Goal: Communication & Community: Participate in discussion

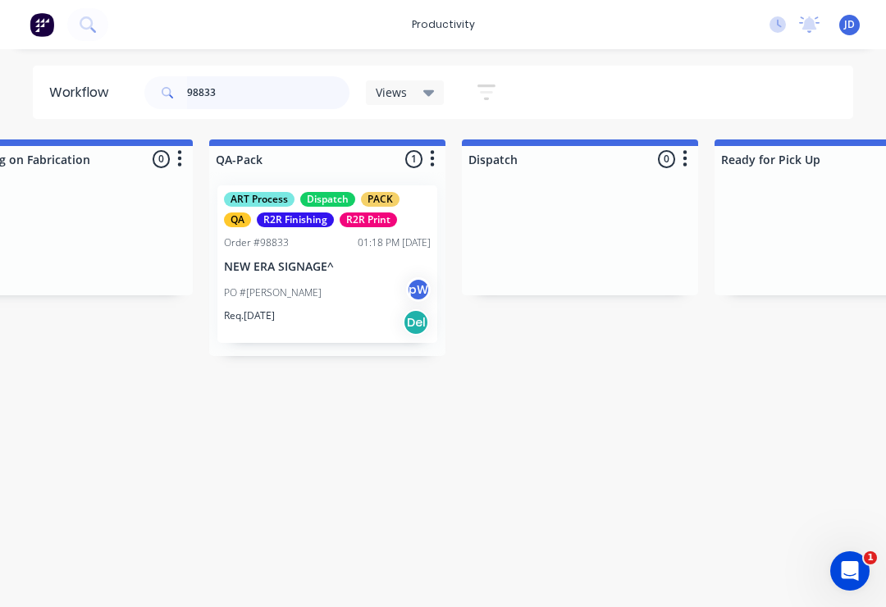
click at [244, 93] on input "98833" at bounding box center [268, 92] width 162 height 33
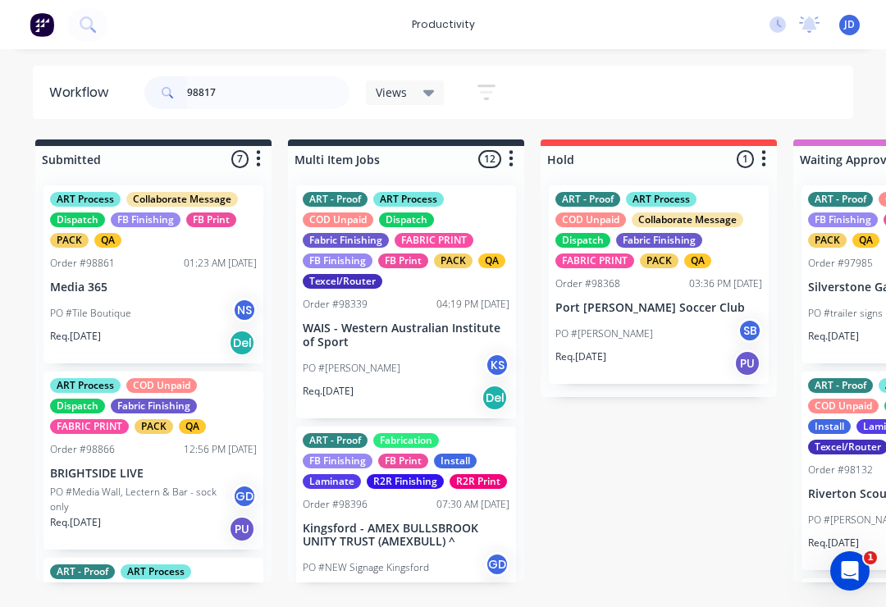
click at [668, 224] on div "Collaborate Message" at bounding box center [688, 219] width 112 height 15
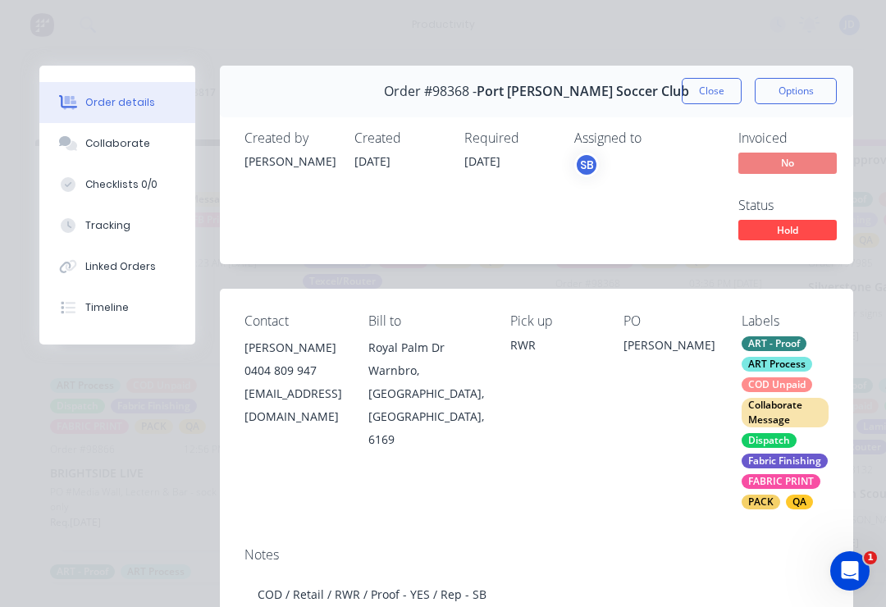
click at [710, 84] on button "Close" at bounding box center [712, 91] width 60 height 26
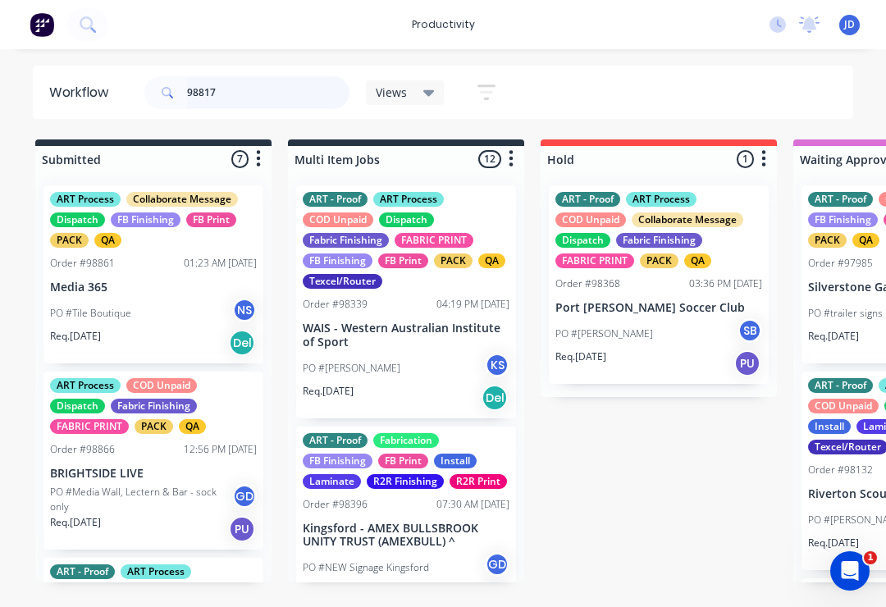
click at [233, 88] on input "98817" at bounding box center [268, 92] width 162 height 33
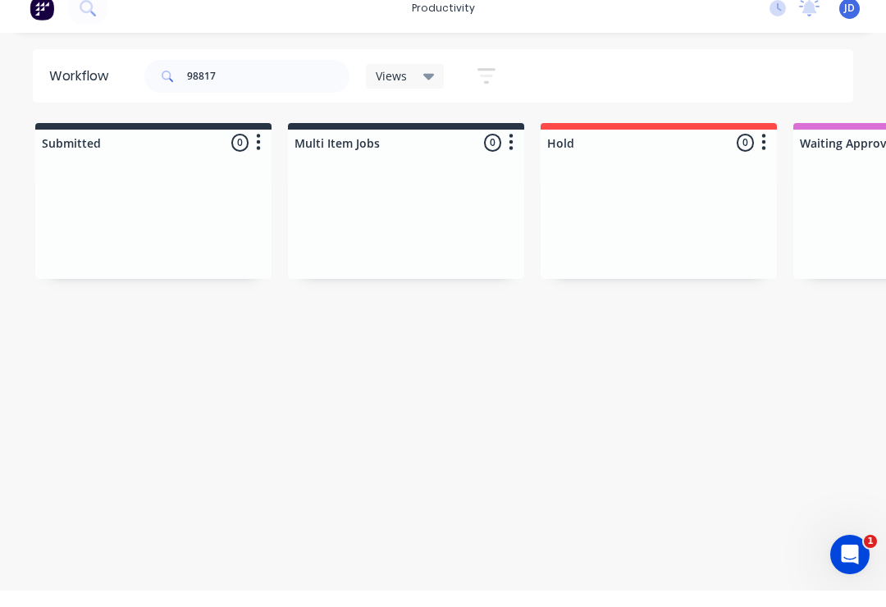
click at [447, 213] on div at bounding box center [406, 233] width 236 height 123
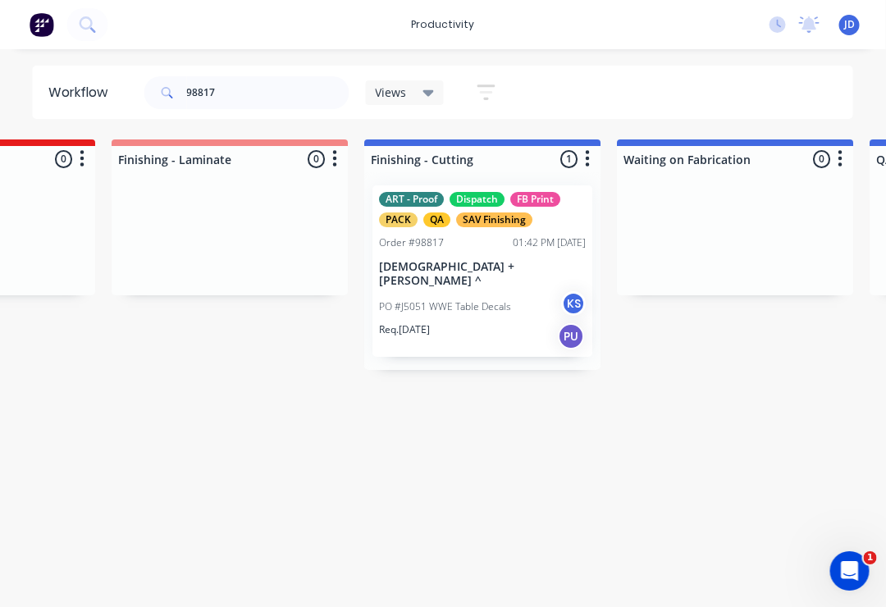
scroll to position [0, 3580]
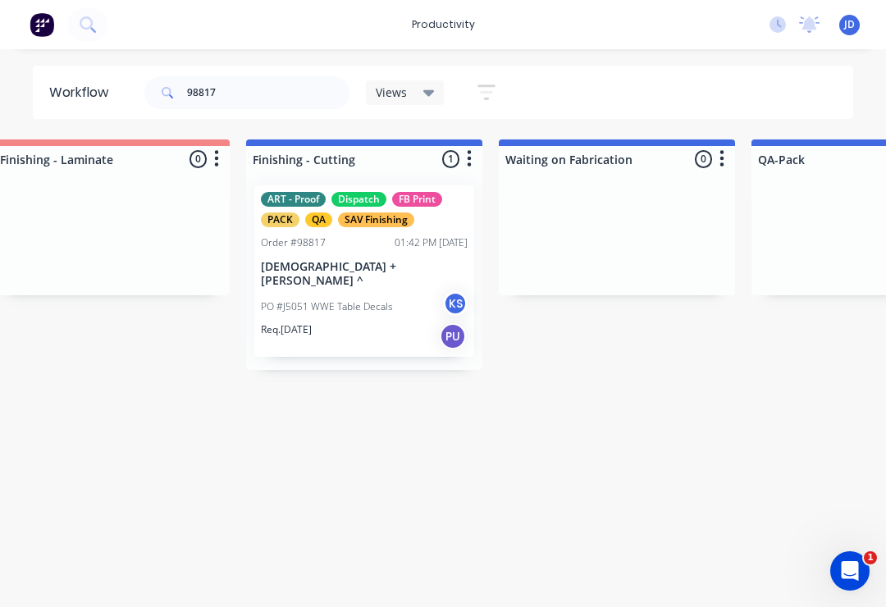
click at [350, 247] on div "Order #98817 01:42 PM [DATE]" at bounding box center [364, 242] width 207 height 15
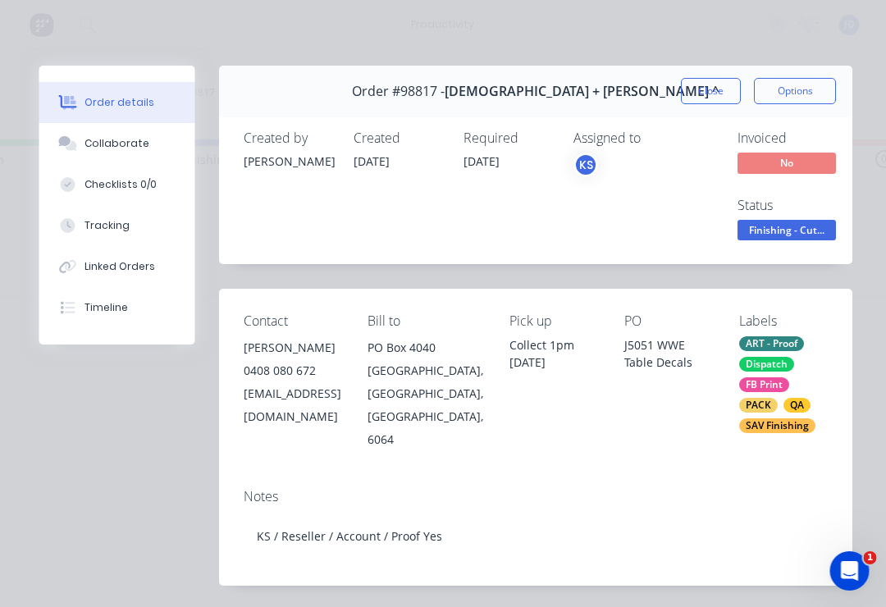
scroll to position [0, 2897]
click at [121, 133] on button "Collaborate" at bounding box center [117, 143] width 156 height 41
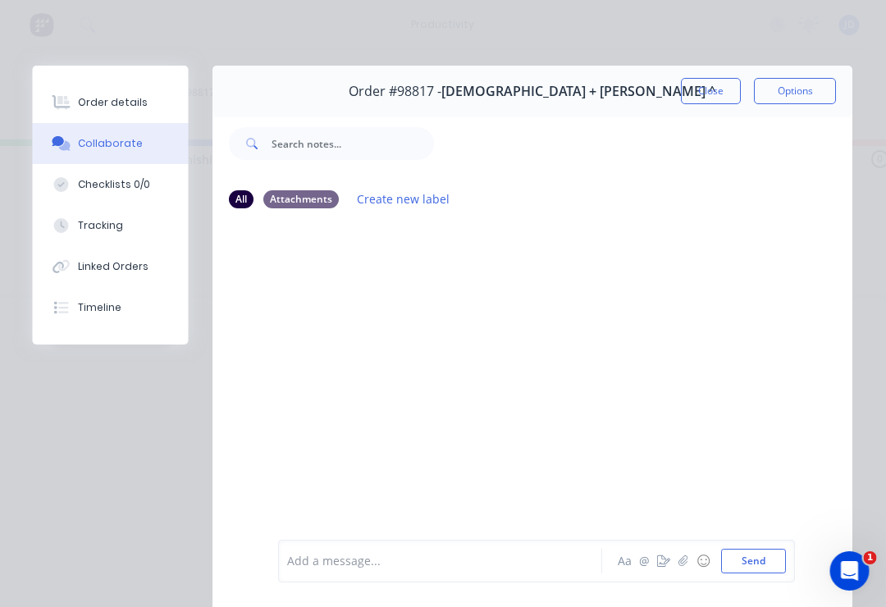
scroll to position [0, 2898]
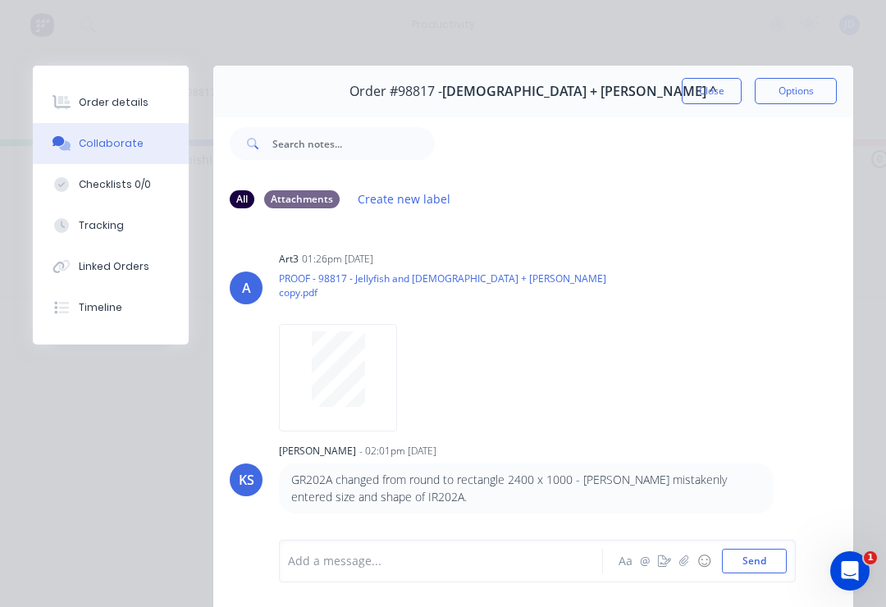
click at [698, 556] on button "☺" at bounding box center [704, 561] width 20 height 20
click at [691, 560] on button "button" at bounding box center [684, 561] width 20 height 20
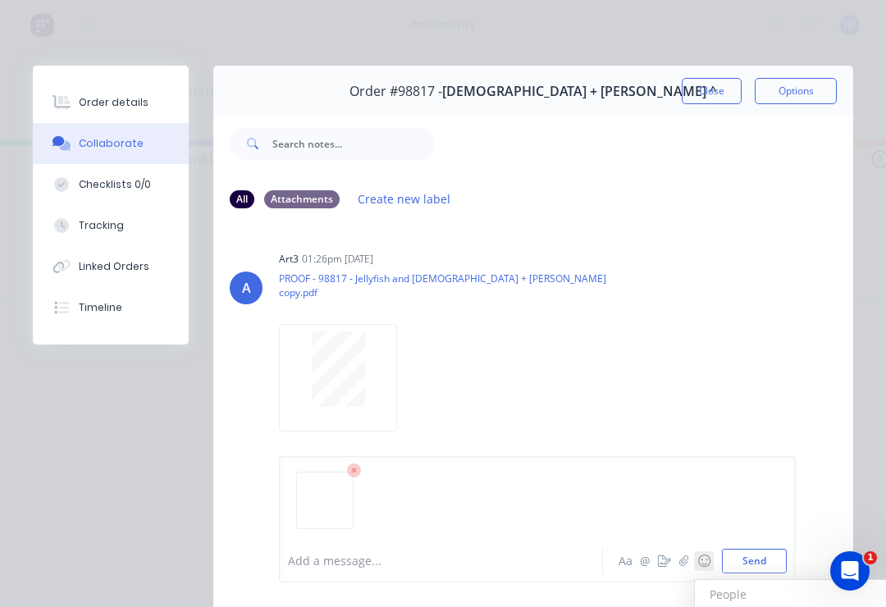
click at [756, 555] on button "Send" at bounding box center [754, 561] width 65 height 25
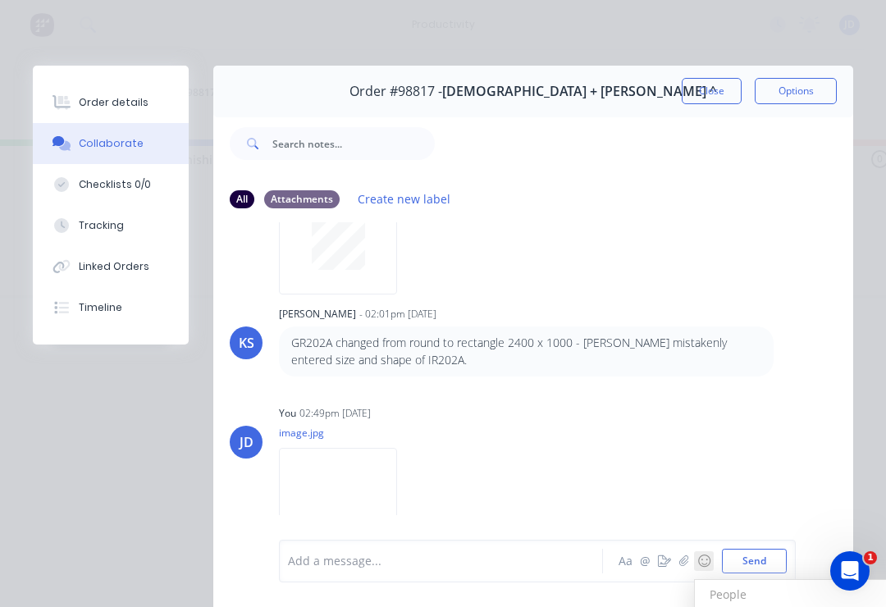
scroll to position [136, 0]
click at [677, 551] on button "button" at bounding box center [684, 561] width 20 height 20
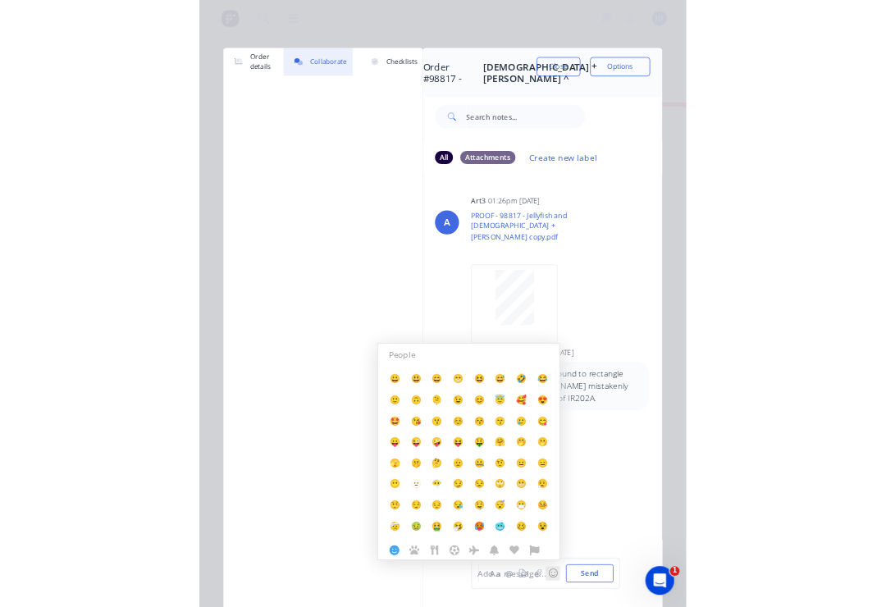
scroll to position [0, 2898]
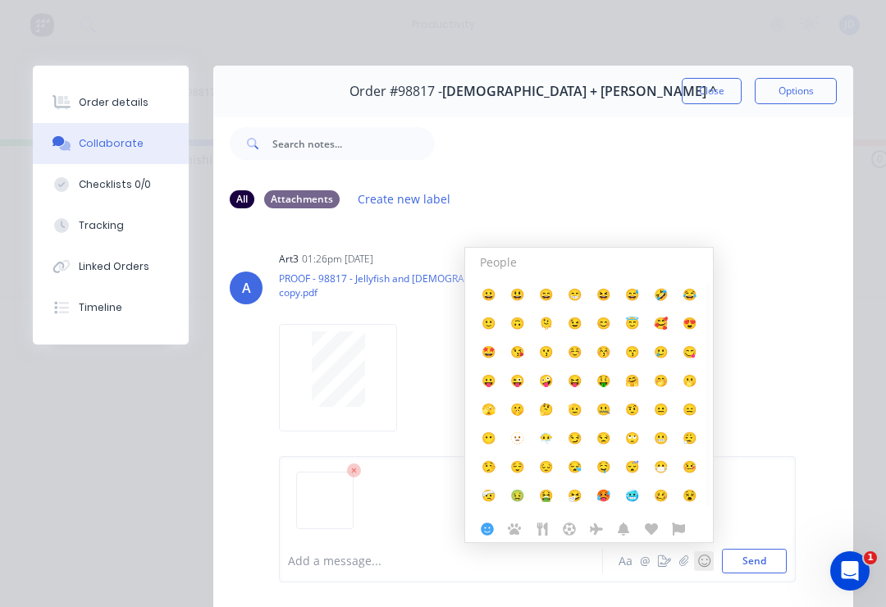
click at [695, 555] on button "☺" at bounding box center [704, 561] width 20 height 20
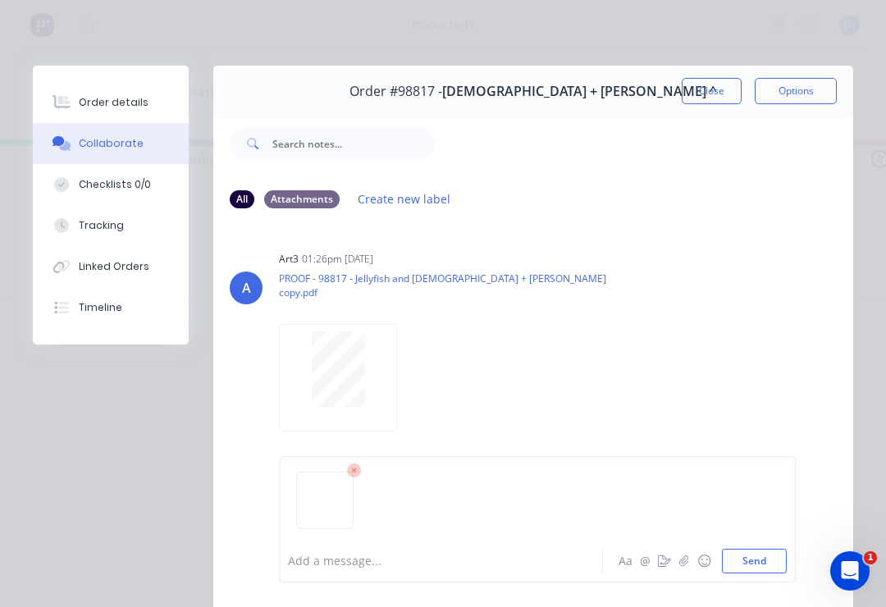
click at [761, 555] on button "Send" at bounding box center [754, 561] width 65 height 25
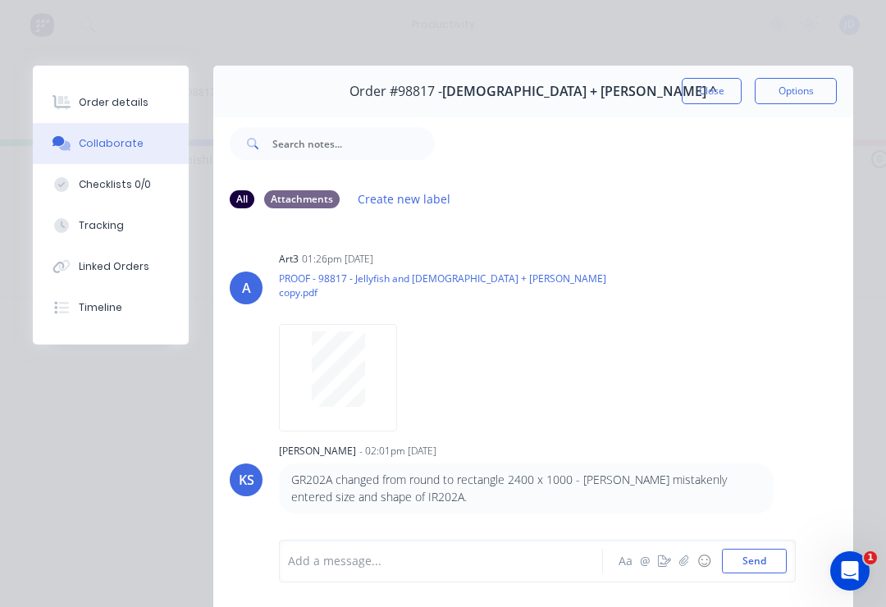
scroll to position [136, 0]
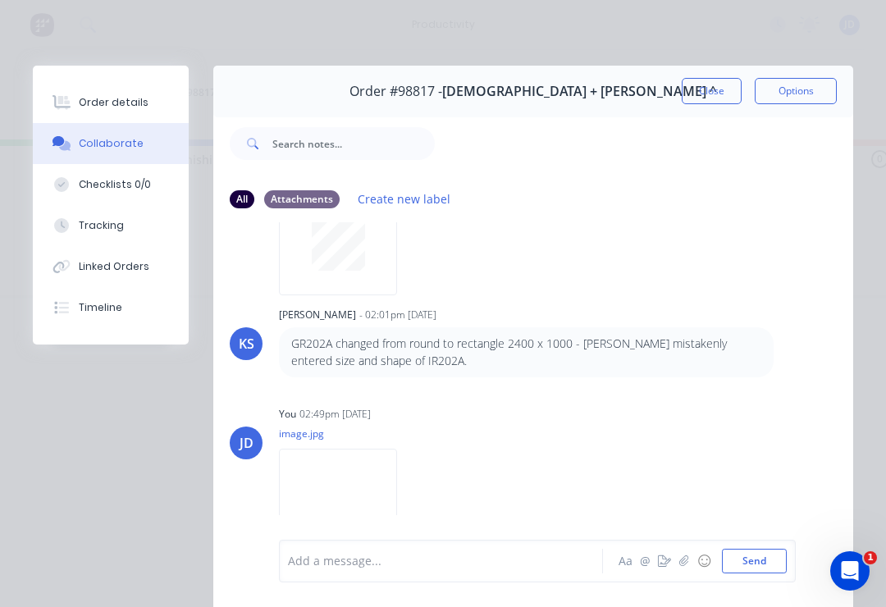
click at [682, 556] on icon "button" at bounding box center [684, 560] width 10 height 11
click at [756, 541] on div at bounding box center [537, 507] width 499 height 84
click at [751, 558] on button "Send" at bounding box center [754, 561] width 65 height 25
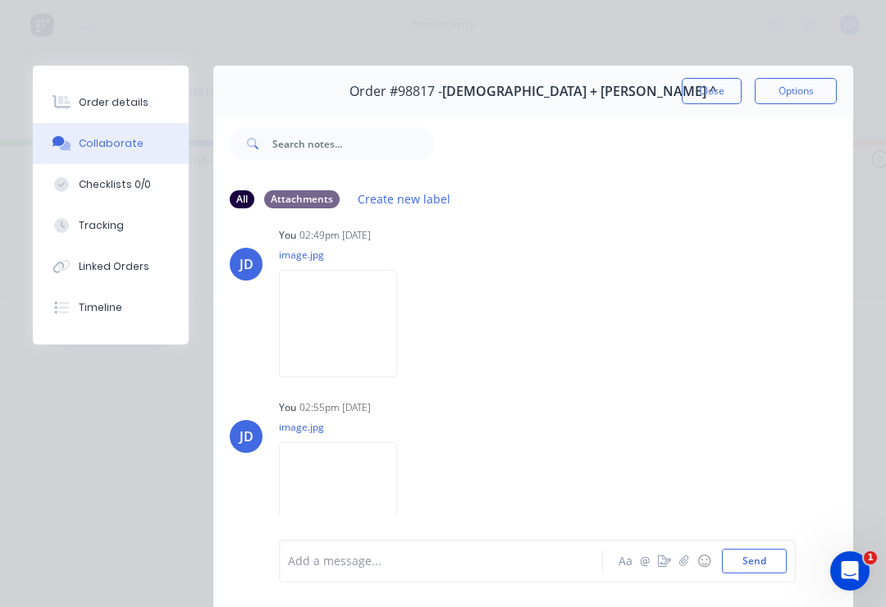
click at [688, 553] on button "button" at bounding box center [684, 561] width 20 height 20
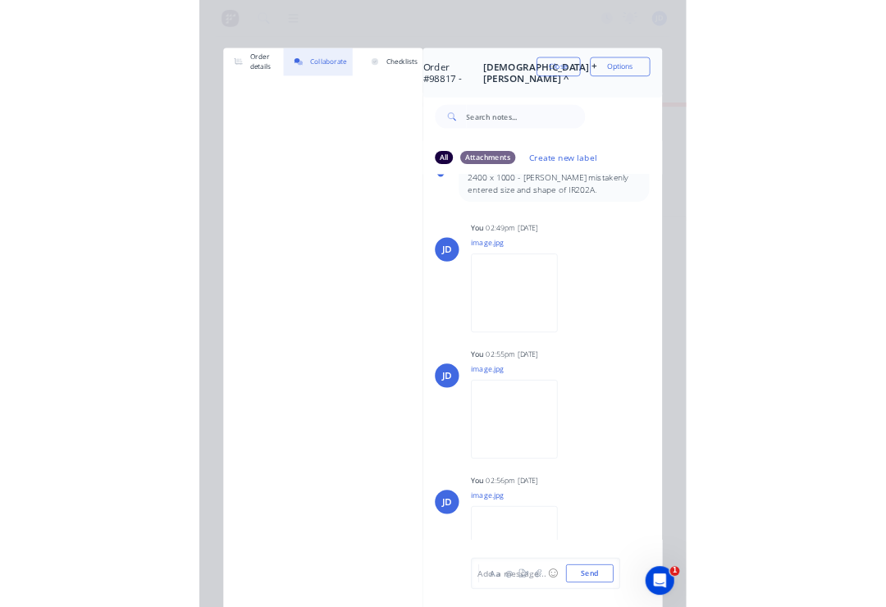
scroll to position [0, 2898]
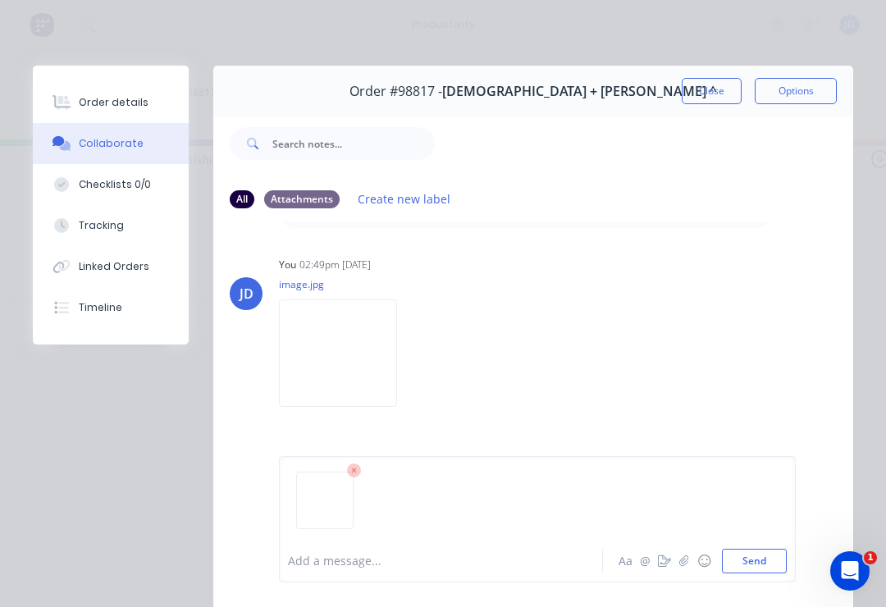
click at [742, 566] on button "Send" at bounding box center [754, 561] width 65 height 25
click at [686, 560] on icon "button" at bounding box center [684, 560] width 10 height 11
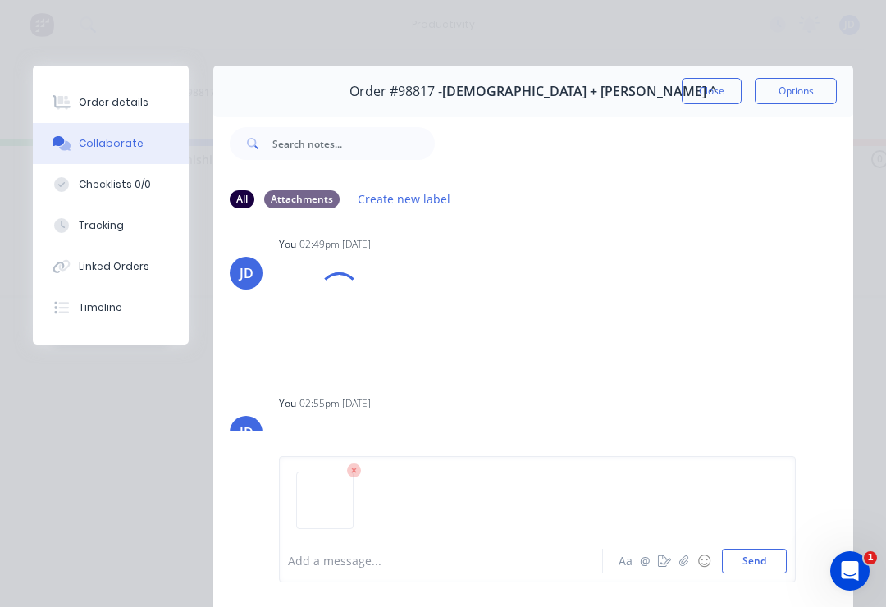
click at [759, 559] on button "Send" at bounding box center [754, 561] width 65 height 25
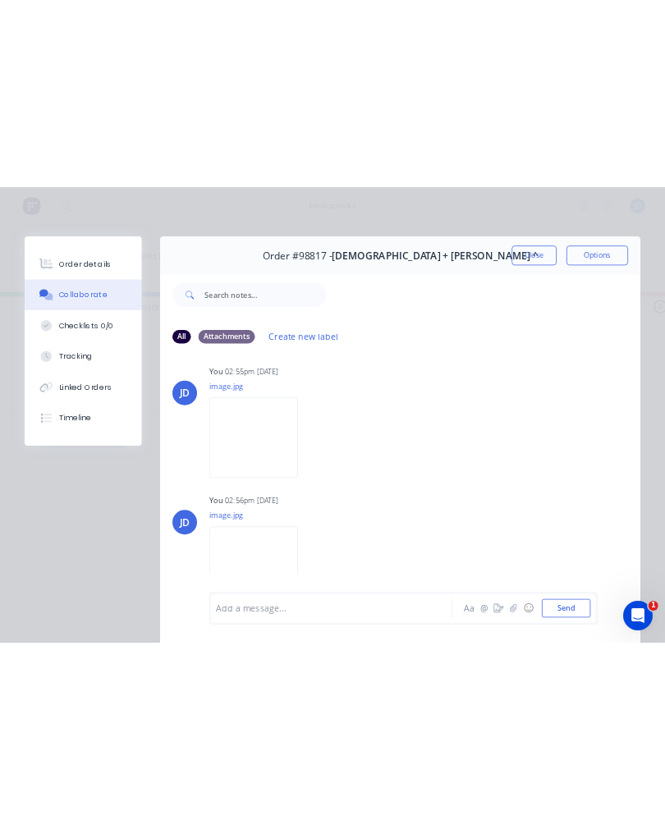
scroll to position [0, 0]
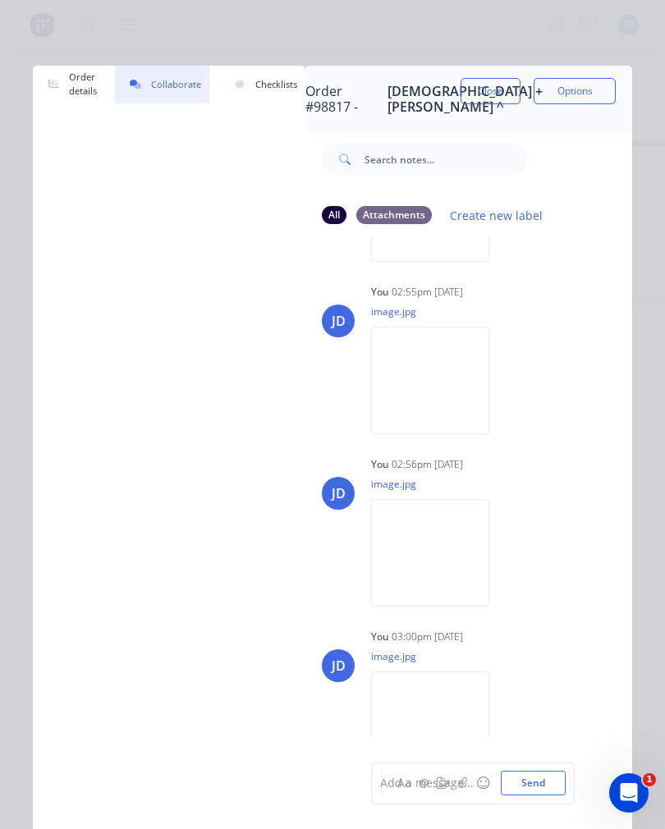
click at [490, 89] on button "Close" at bounding box center [490, 91] width 60 height 26
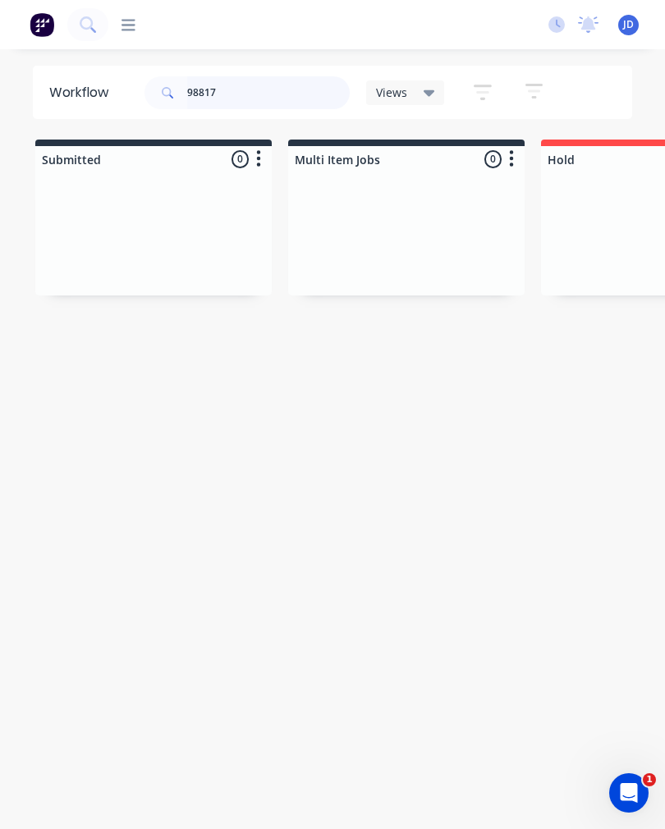
click at [295, 93] on input "98817" at bounding box center [268, 92] width 162 height 33
type input "9"
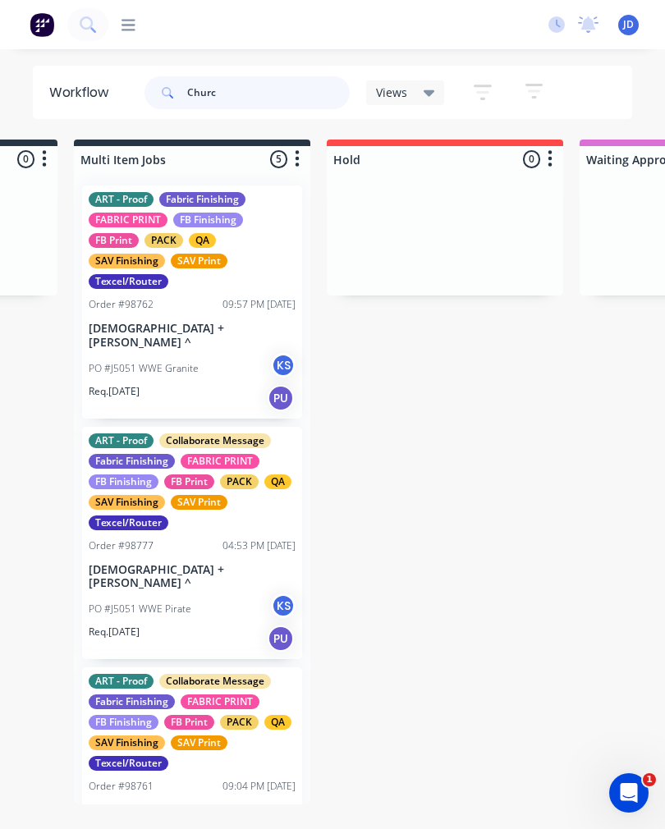
scroll to position [0, 214]
type input "C"
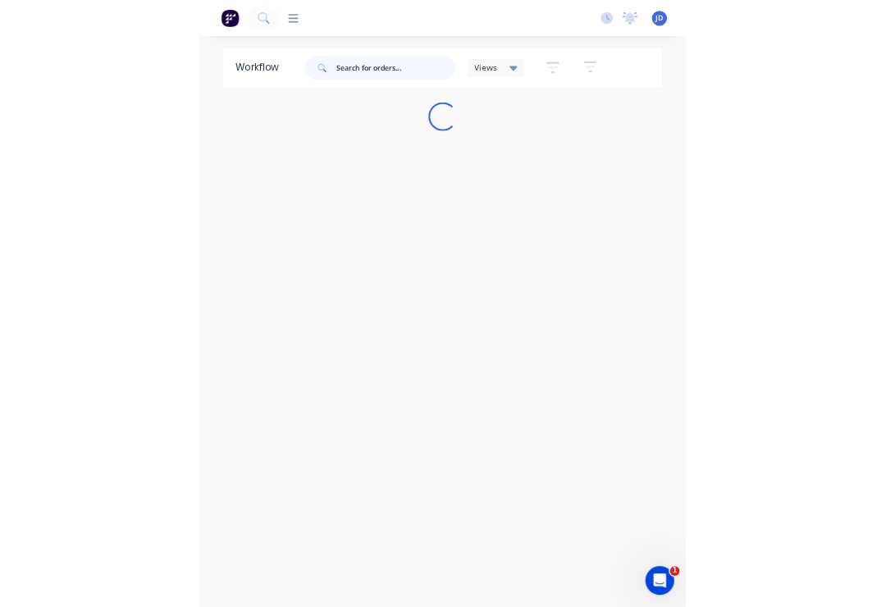
scroll to position [0, 0]
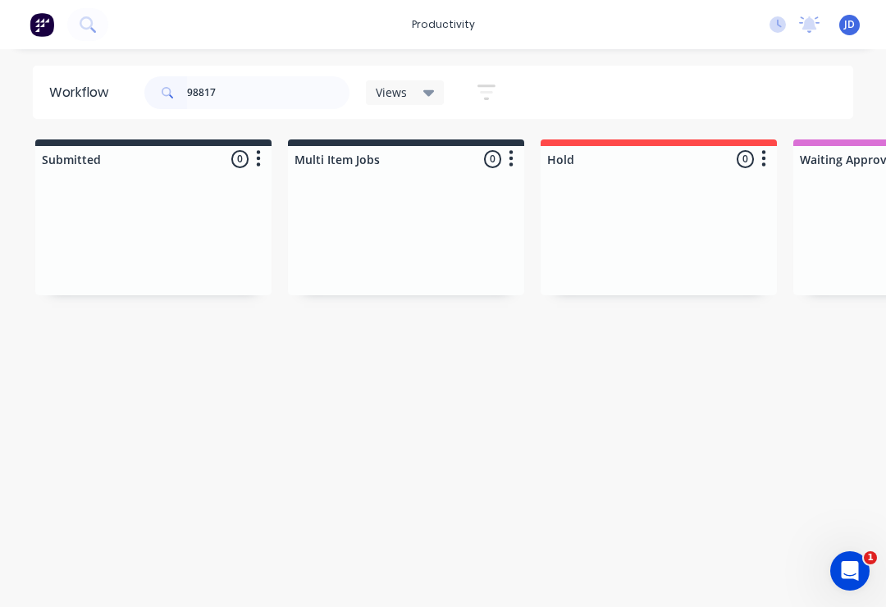
click at [418, 210] on div at bounding box center [406, 233] width 236 height 123
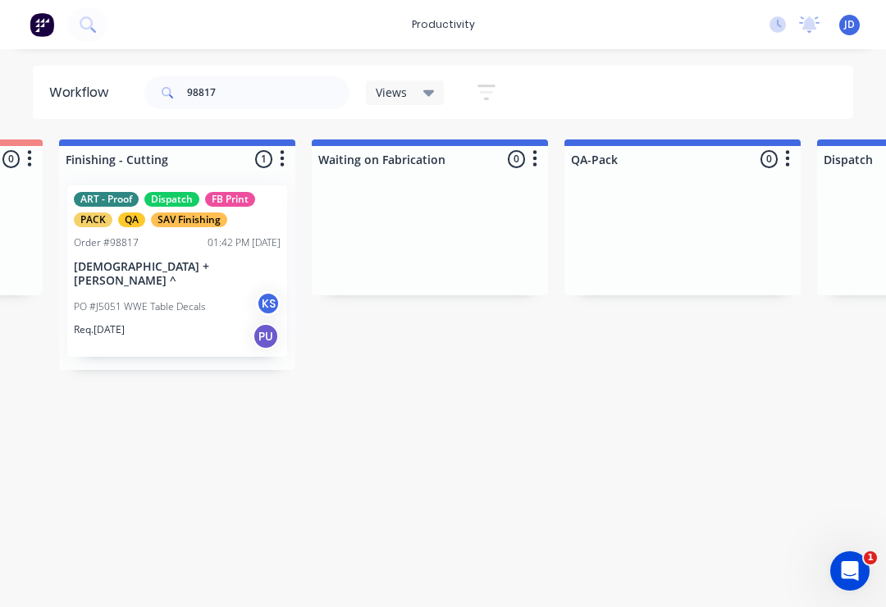
scroll to position [0, 3742]
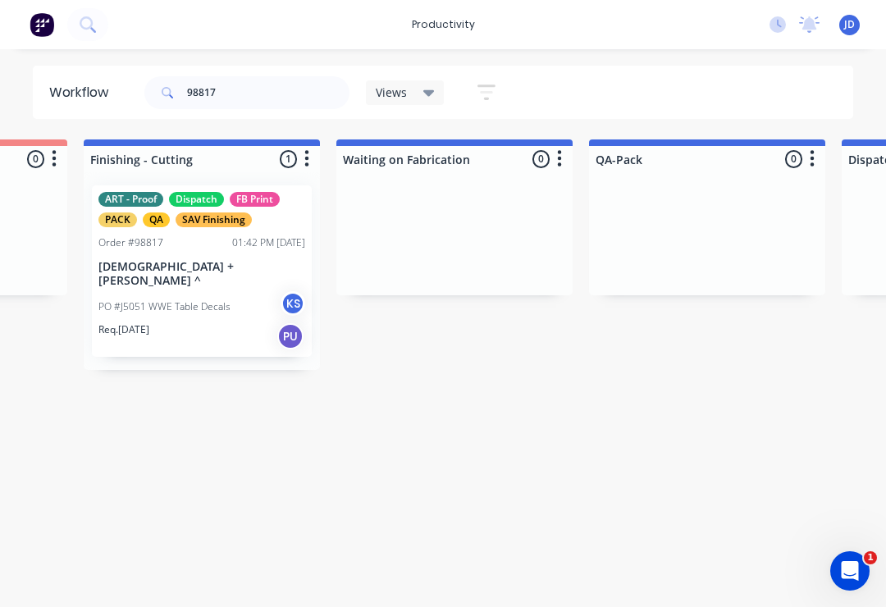
click at [205, 254] on div "ART - Proof Dispatch FB Print PACK QA SAV Finishing Order #98817 01:42 PM [DATE…" at bounding box center [202, 270] width 220 height 171
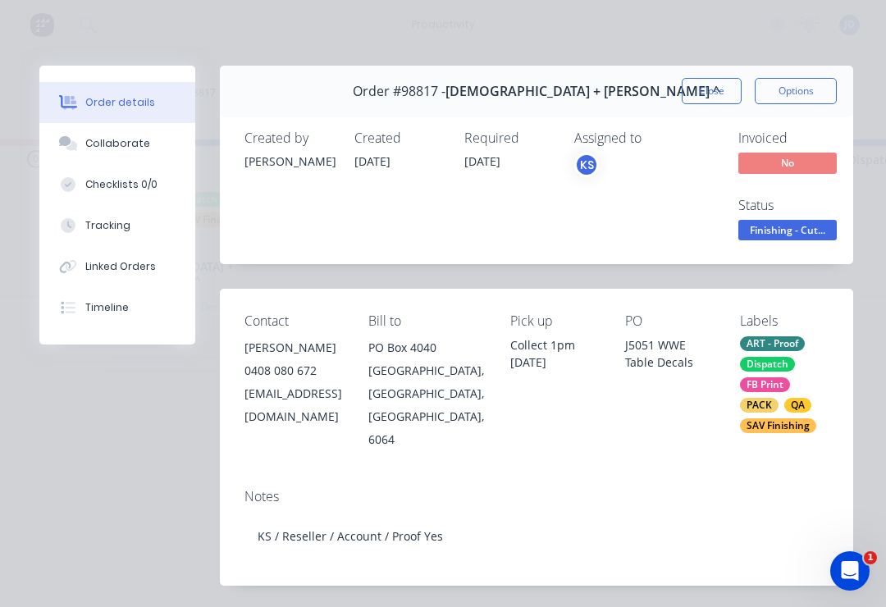
click at [121, 140] on div "Collaborate" at bounding box center [117, 143] width 65 height 15
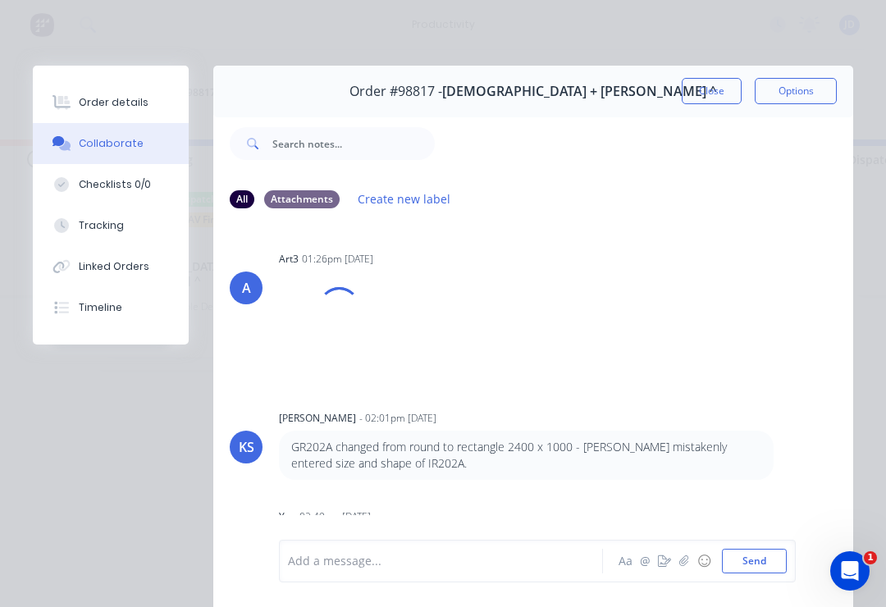
click at [678, 564] on button "button" at bounding box center [684, 561] width 20 height 20
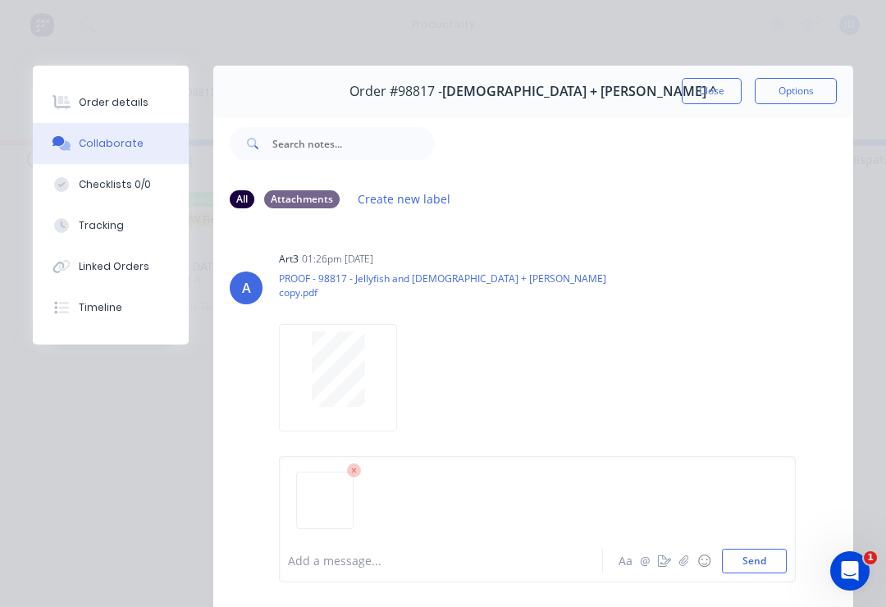
click at [750, 563] on button "Send" at bounding box center [754, 561] width 65 height 25
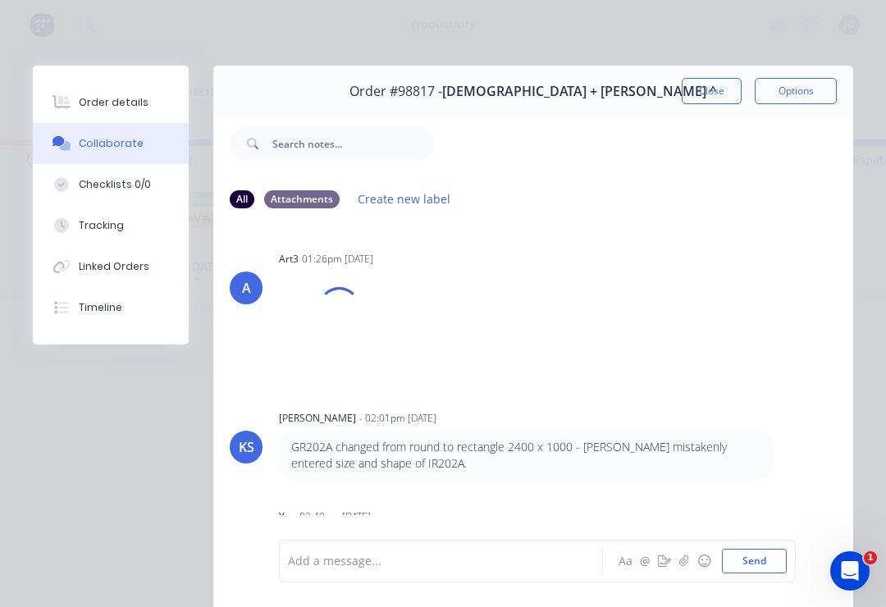
scroll to position [477, 0]
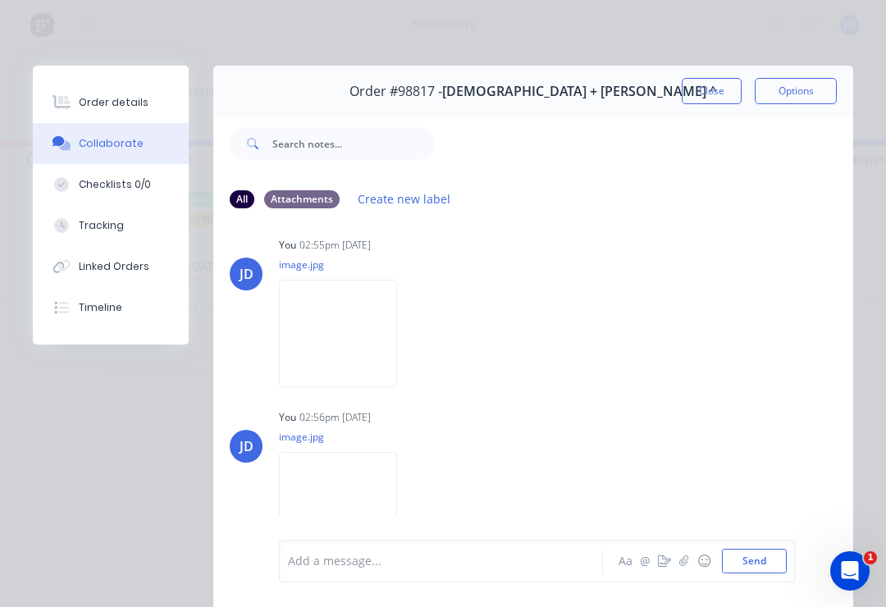
click at [698, 97] on button "Close" at bounding box center [712, 91] width 60 height 26
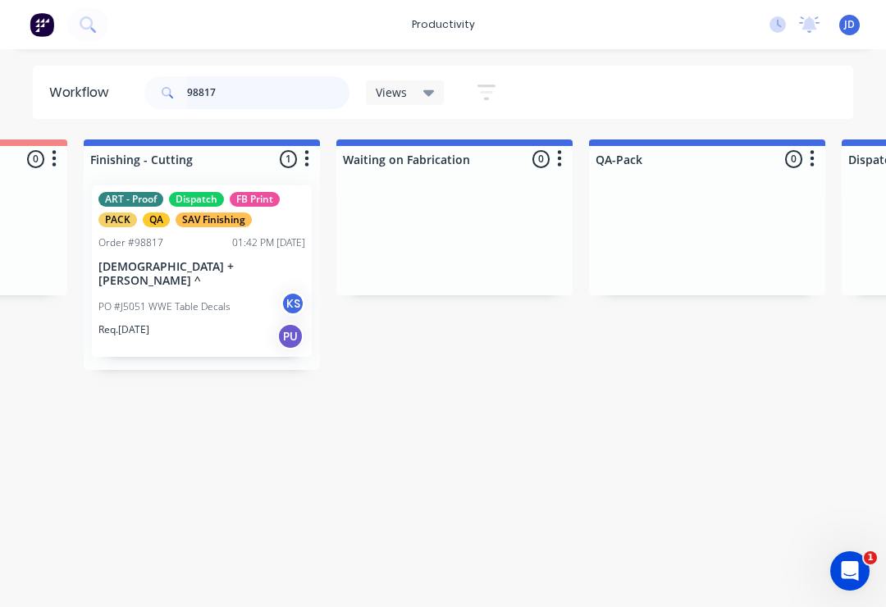
click at [255, 87] on input "98817" at bounding box center [268, 92] width 162 height 33
type input "9"
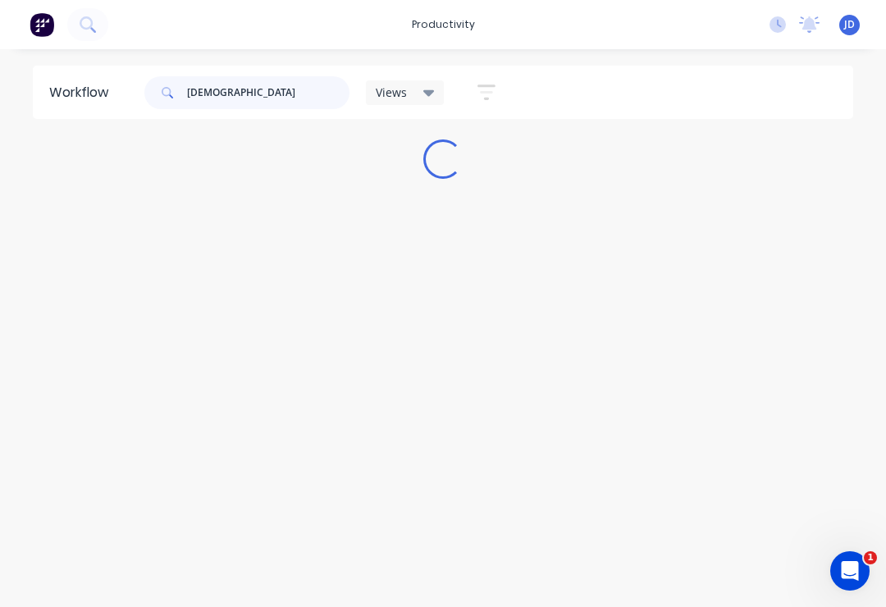
scroll to position [0, 0]
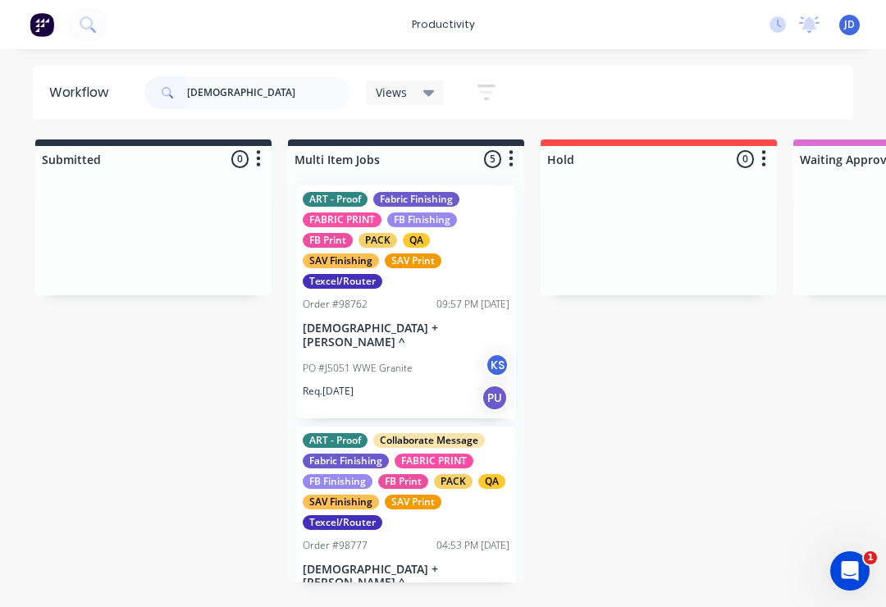
click at [628, 239] on div at bounding box center [659, 233] width 236 height 123
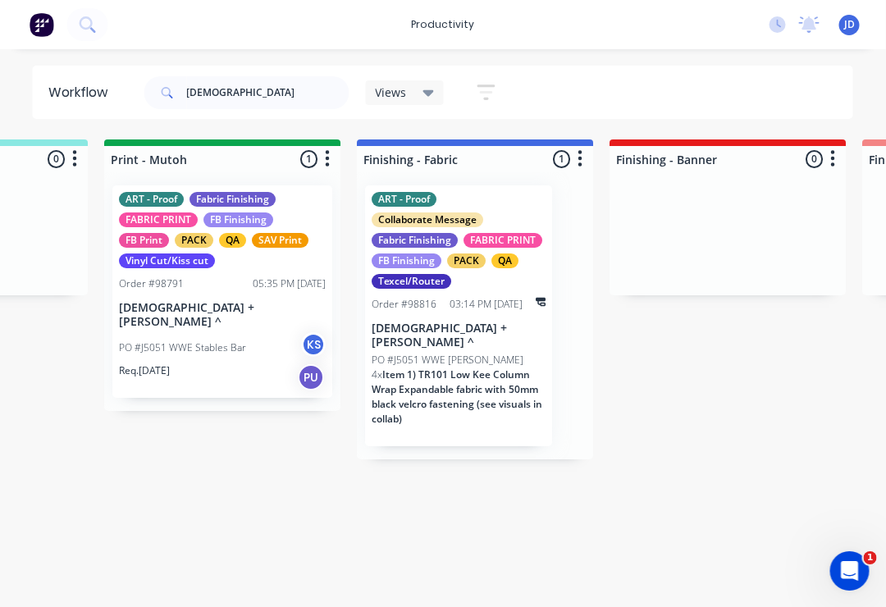
click at [443, 368] on span "Item 1) TR101 Low Kee Column Wrap Expandable fabric with 50mm black velcro fast…" at bounding box center [457, 397] width 171 height 58
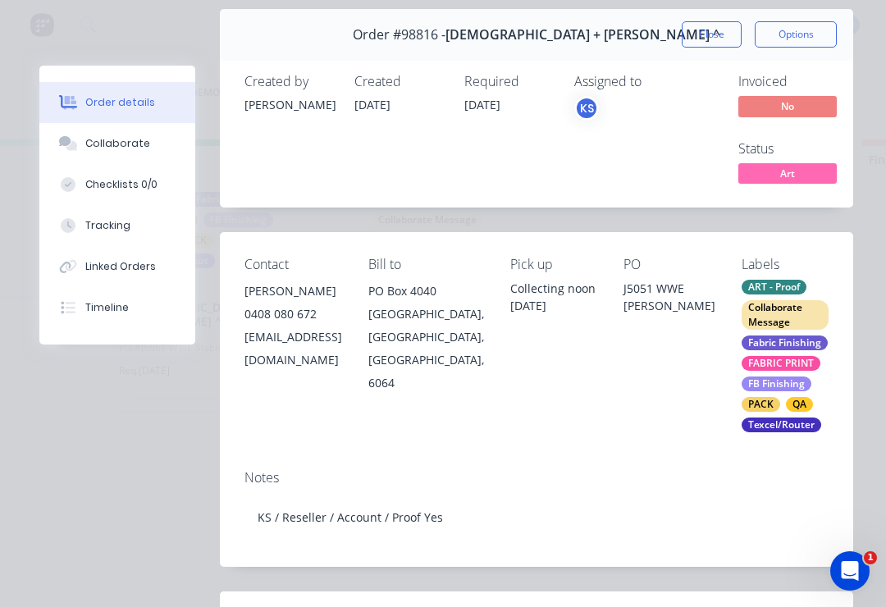
scroll to position [142, 0]
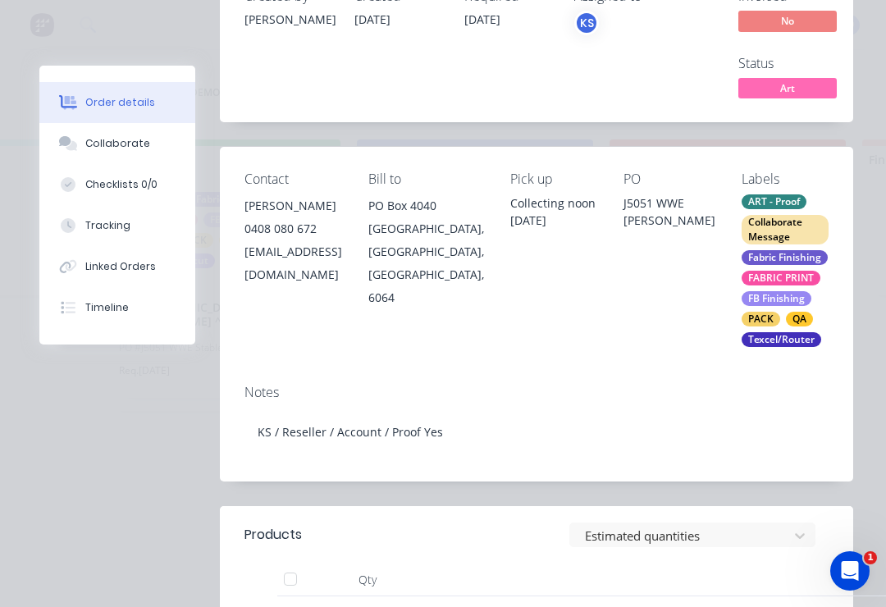
click at [165, 150] on button "Collaborate" at bounding box center [117, 143] width 156 height 41
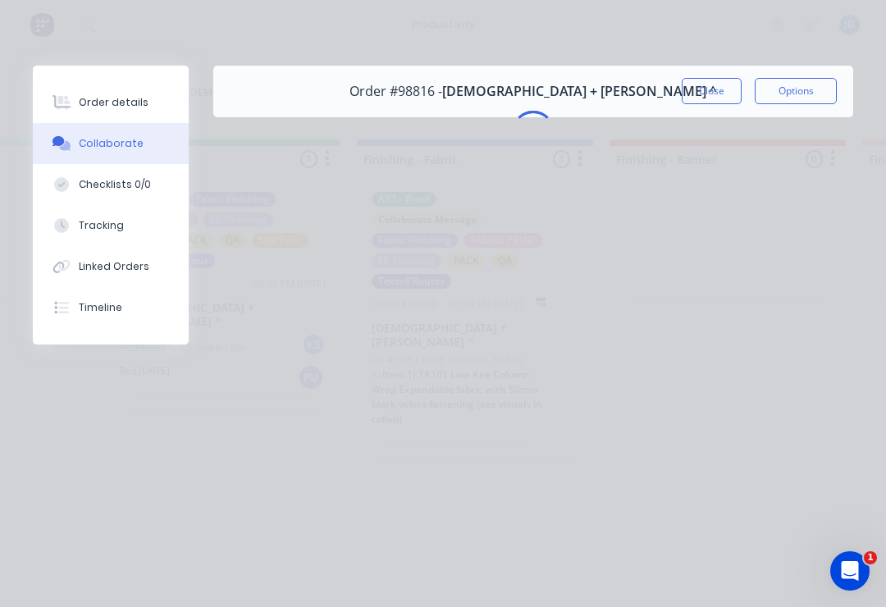
scroll to position [0, 0]
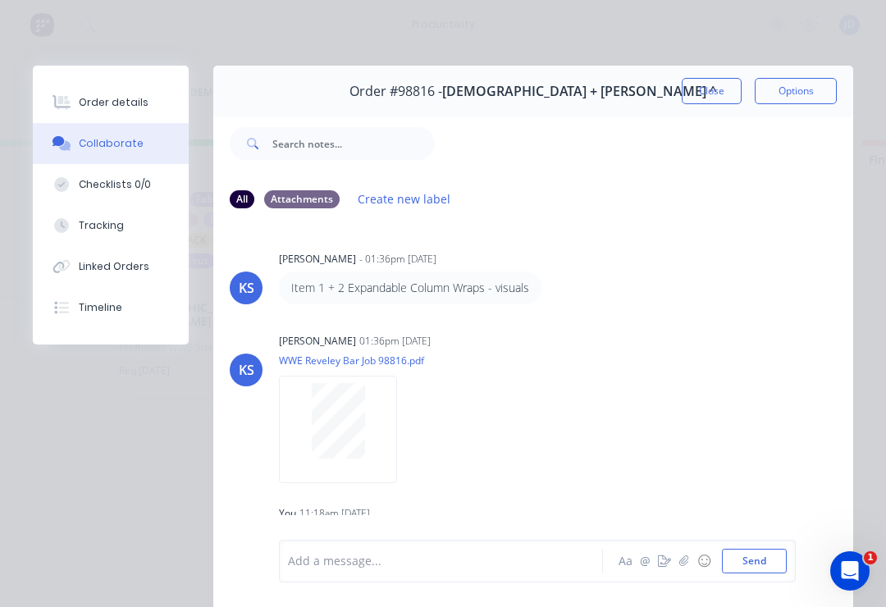
click at [90, 99] on div "Order details" at bounding box center [114, 102] width 70 height 15
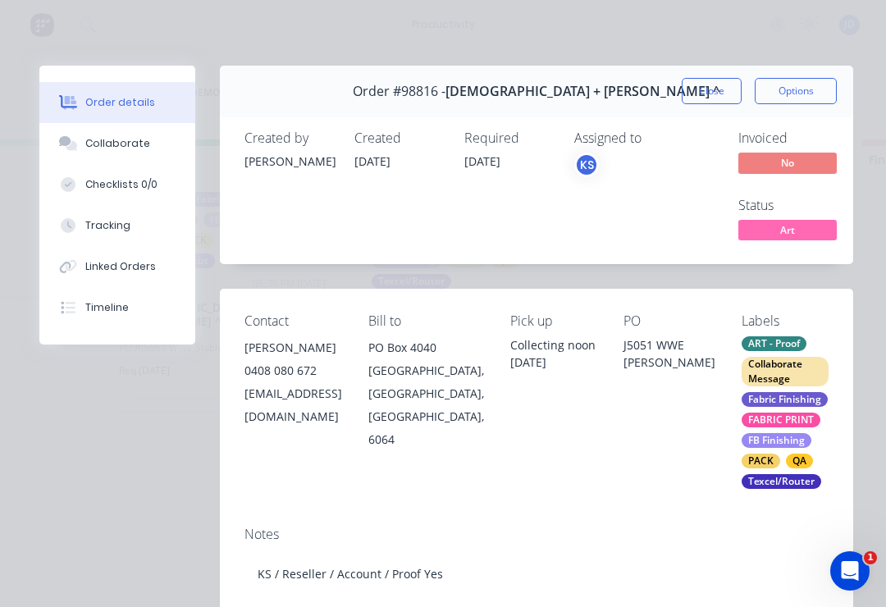
click at [141, 135] on button "Collaborate" at bounding box center [117, 143] width 156 height 41
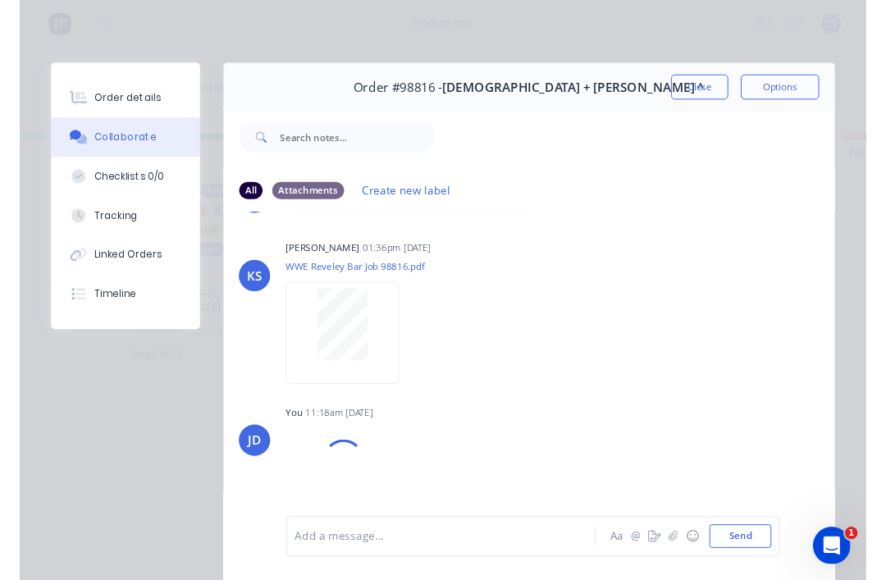
scroll to position [80, 0]
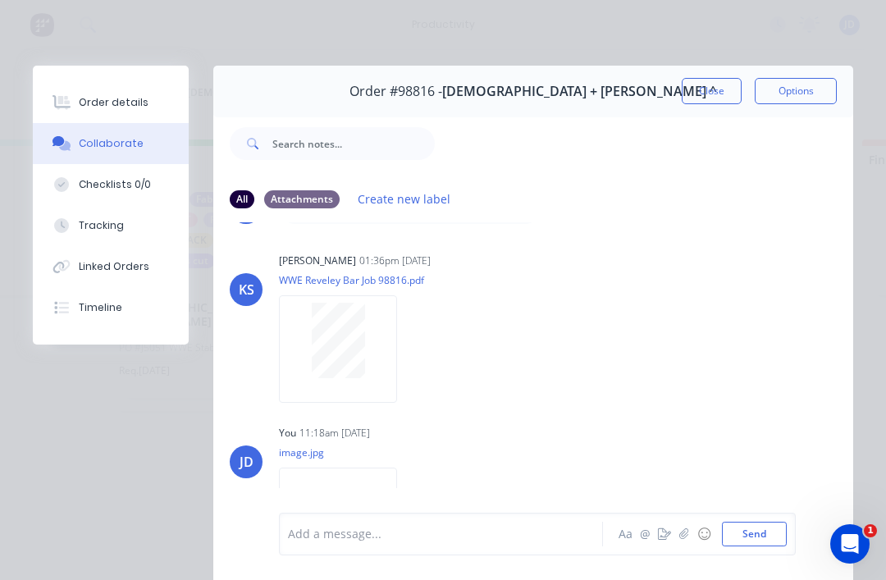
click at [679, 541] on button "button" at bounding box center [684, 534] width 20 height 20
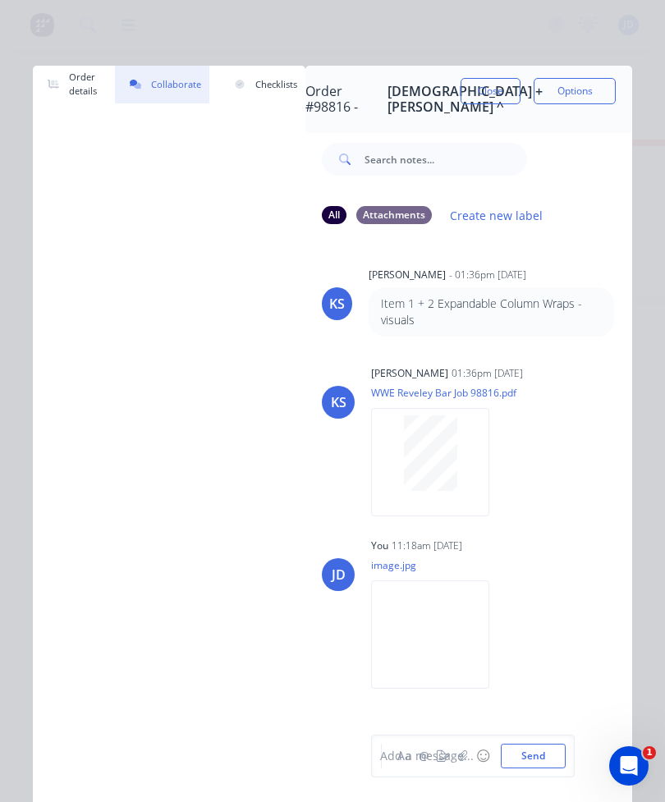
scroll to position [0, 0]
click at [538, 606] on div "Add a message..." at bounding box center [462, 755] width 164 height 17
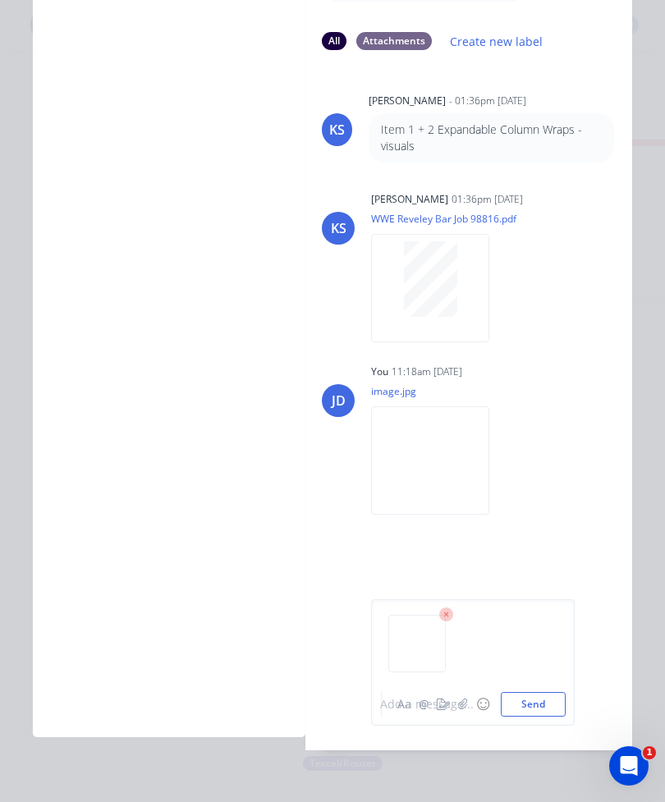
scroll to position [210, 0]
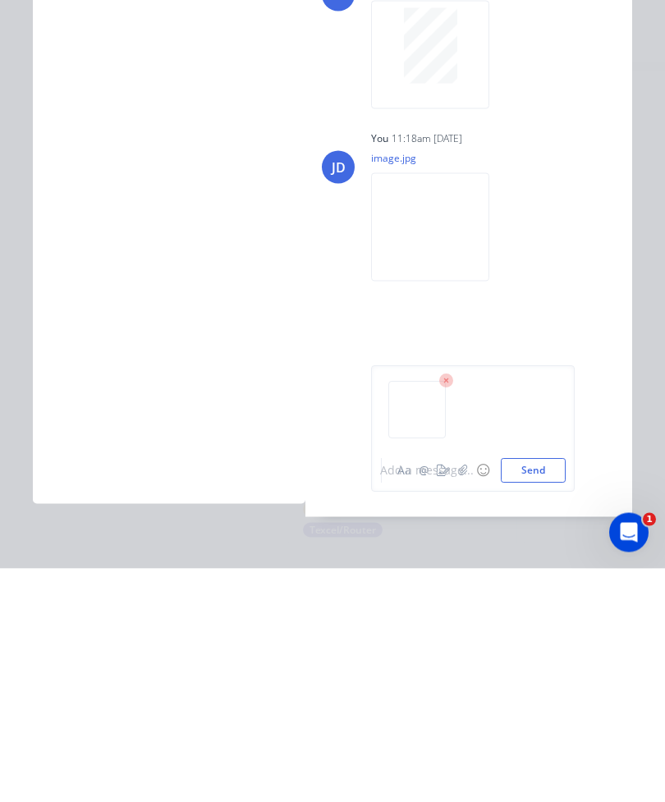
click at [544, 606] on div "Add a message..." at bounding box center [462, 703] width 164 height 17
click at [457, 606] on div "Add a message..." at bounding box center [462, 703] width 164 height 17
click at [447, 606] on icon at bounding box center [445, 613] width 5 height 5
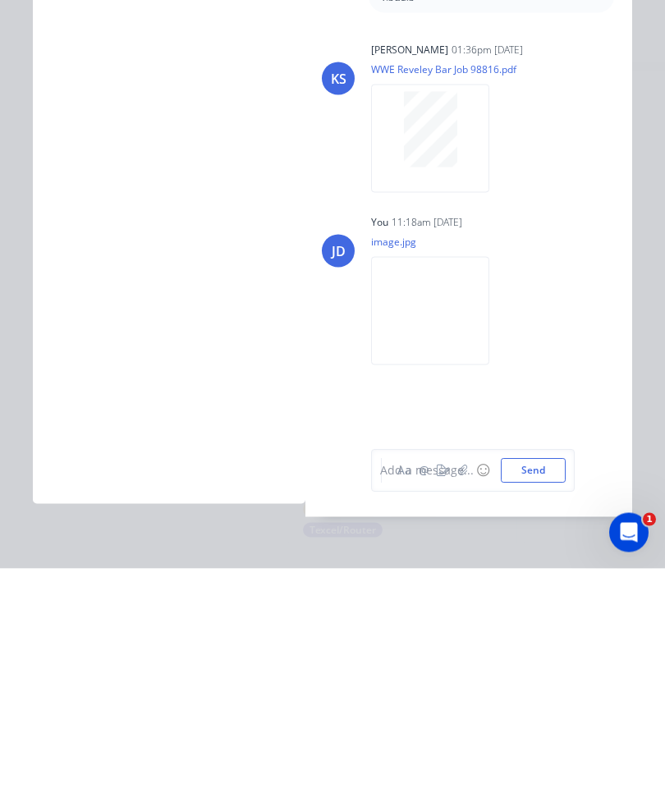
scroll to position [53, 0]
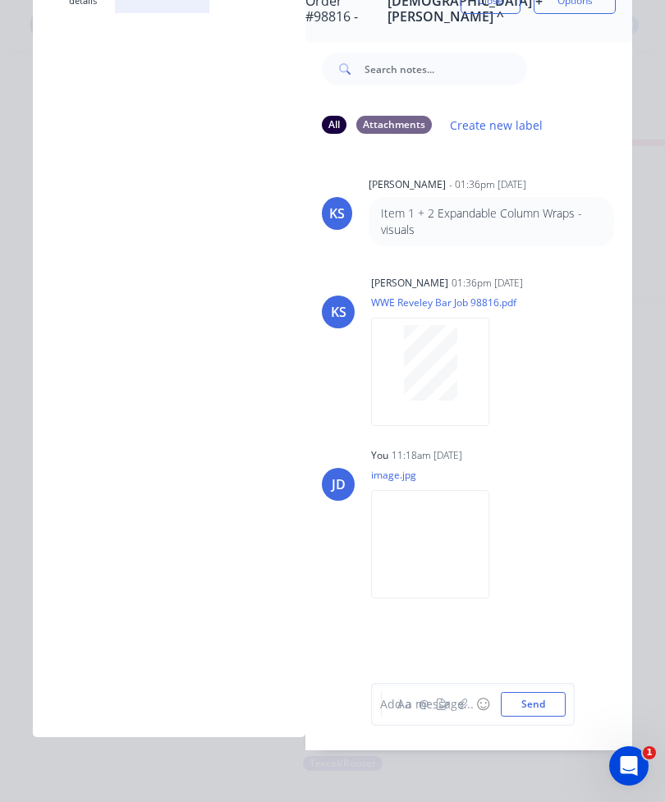
click at [455, 606] on div "Add a message..." at bounding box center [462, 703] width 164 height 17
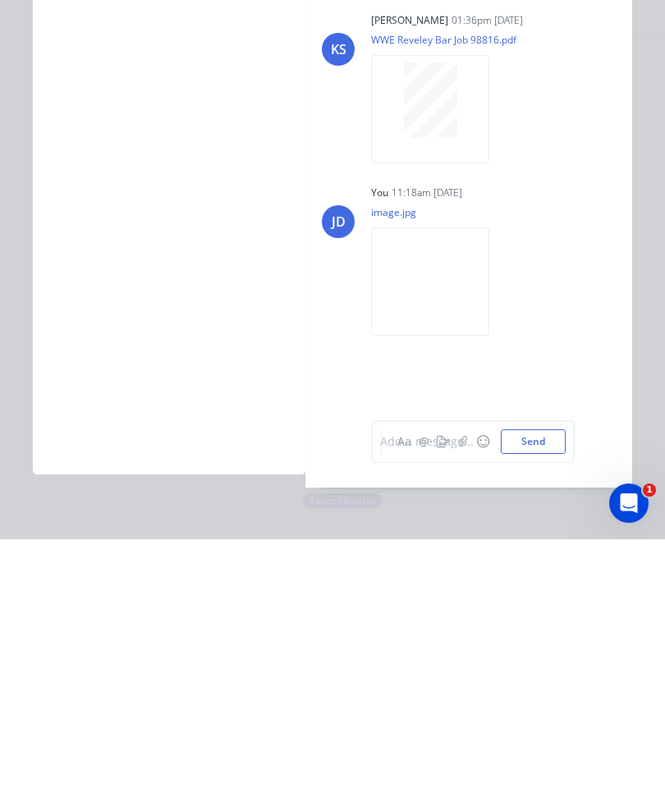
click at [460, 606] on div "Add a message..." at bounding box center [462, 703] width 164 height 17
click at [464, 606] on div "Add a message..." at bounding box center [462, 703] width 164 height 17
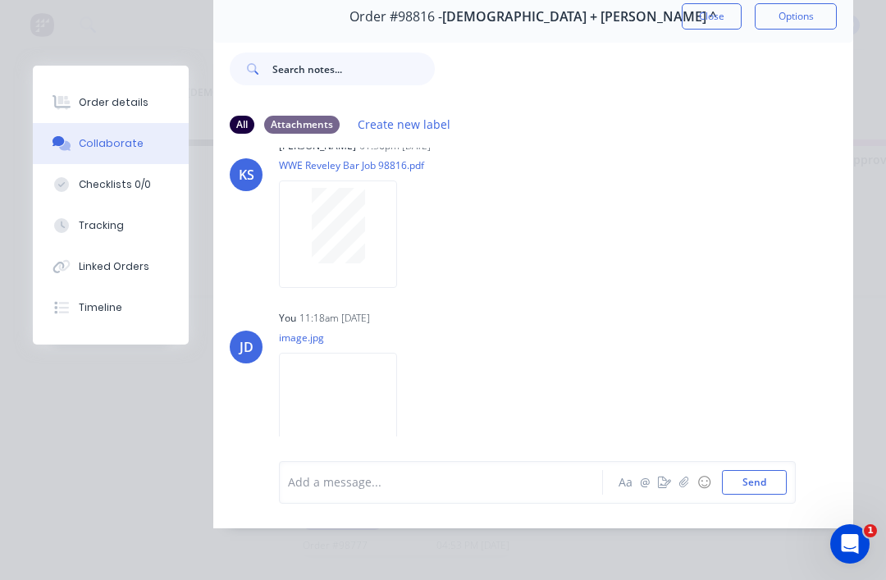
scroll to position [120, 0]
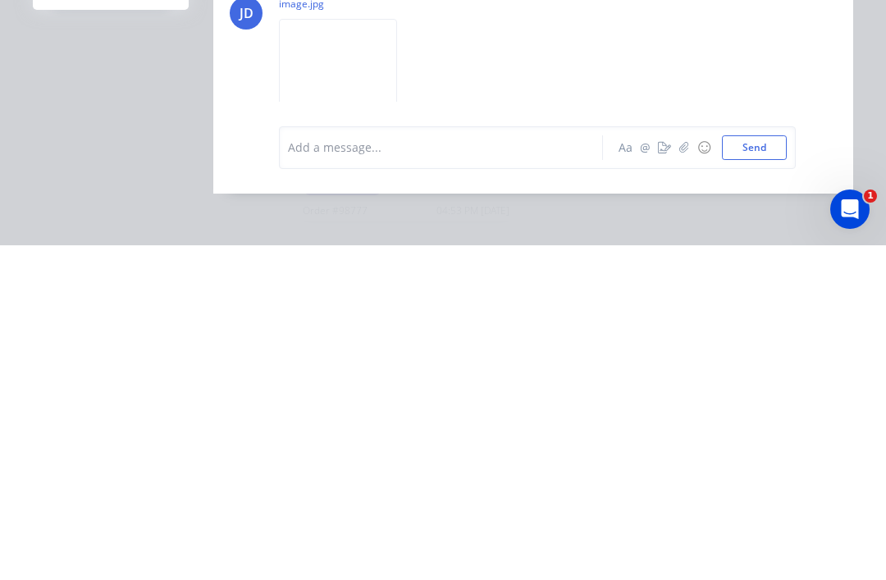
click at [682, 477] on icon "button" at bounding box center [684, 482] width 10 height 11
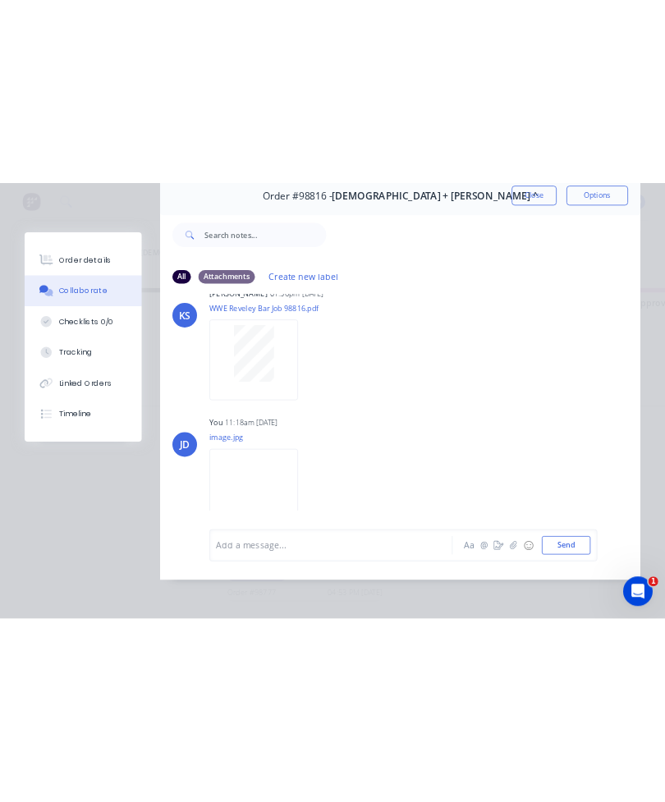
scroll to position [0, 0]
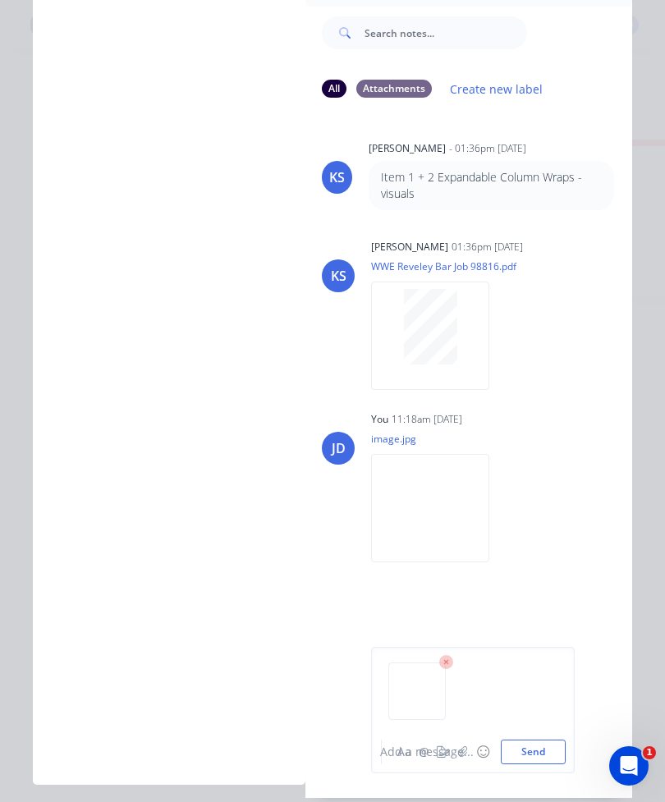
click at [542, 606] on div "Add a message..." at bounding box center [462, 750] width 164 height 17
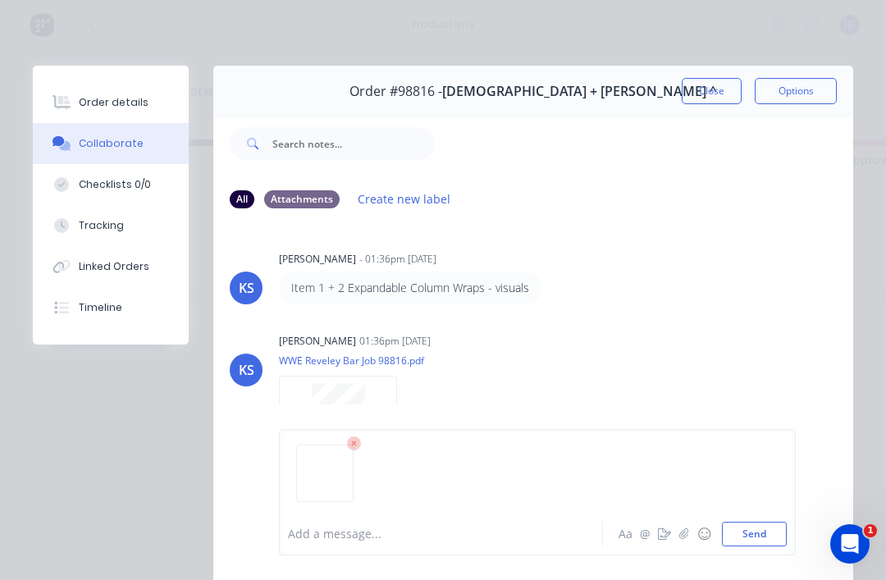
click at [703, 79] on button "Close" at bounding box center [712, 91] width 60 height 26
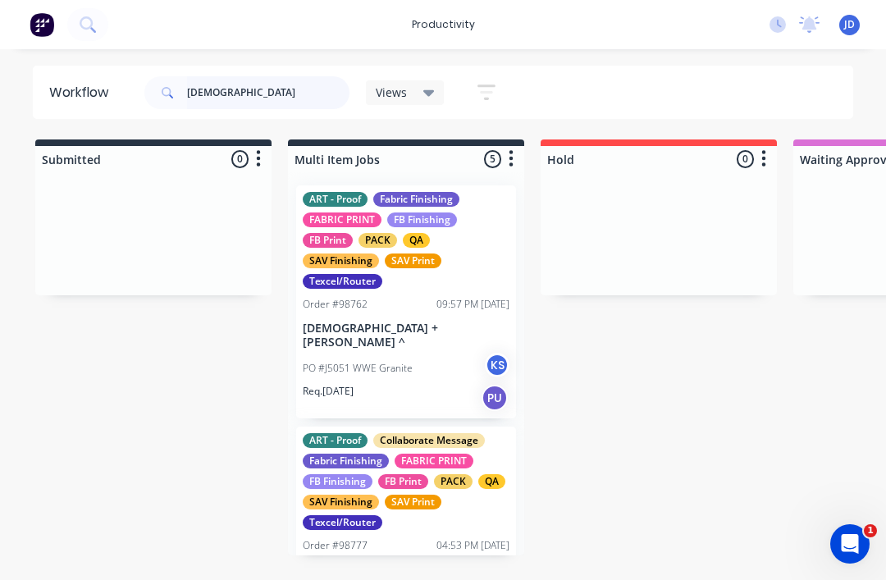
click at [244, 89] on input "[DEMOGRAPHIC_DATA]" at bounding box center [268, 92] width 162 height 33
type input "C"
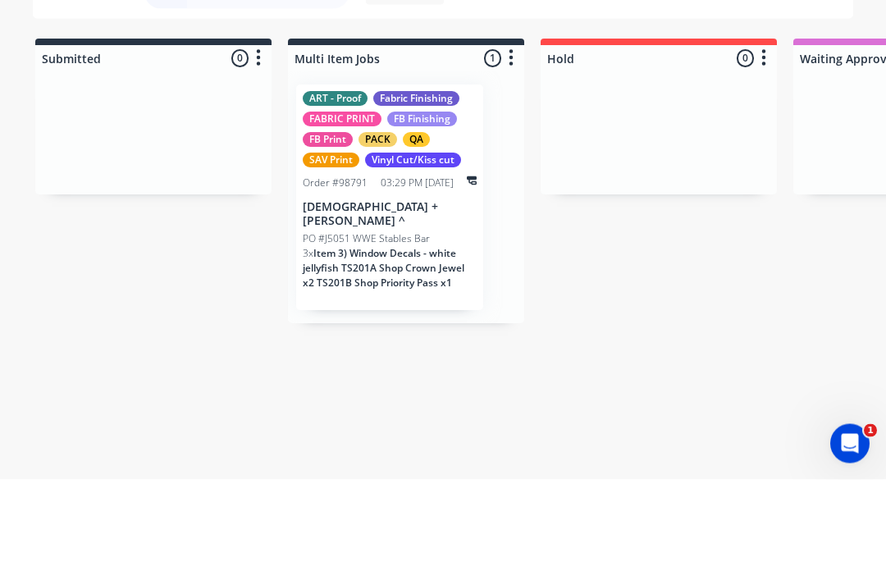
click at [381, 276] on div "03:29 PM [DATE]" at bounding box center [417, 283] width 73 height 15
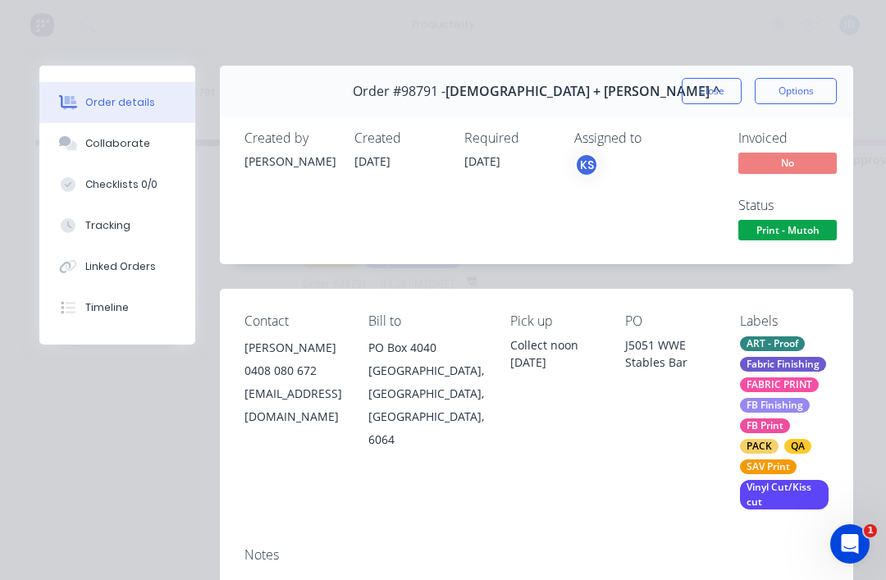
click at [130, 150] on div "Collaborate" at bounding box center [117, 143] width 65 height 15
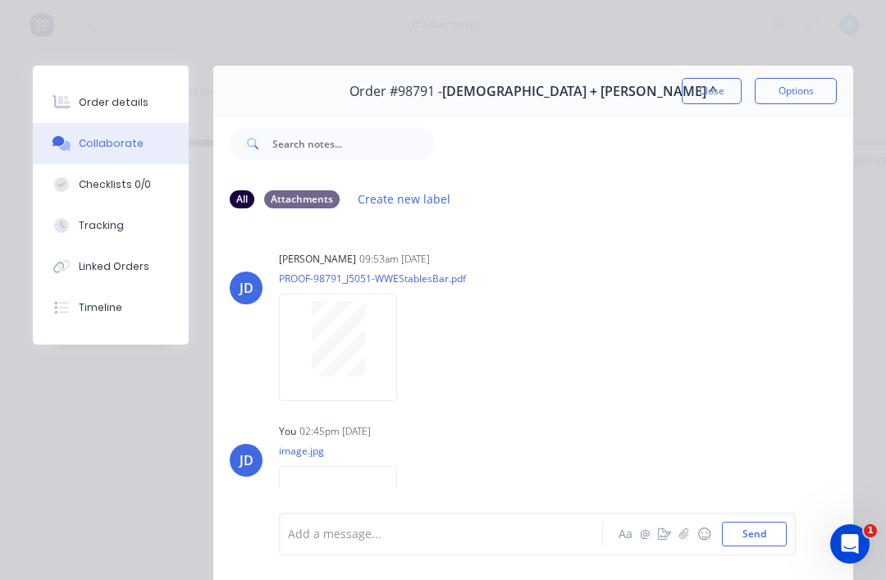
scroll to position [0, 0]
click at [706, 89] on button "Close" at bounding box center [712, 91] width 60 height 26
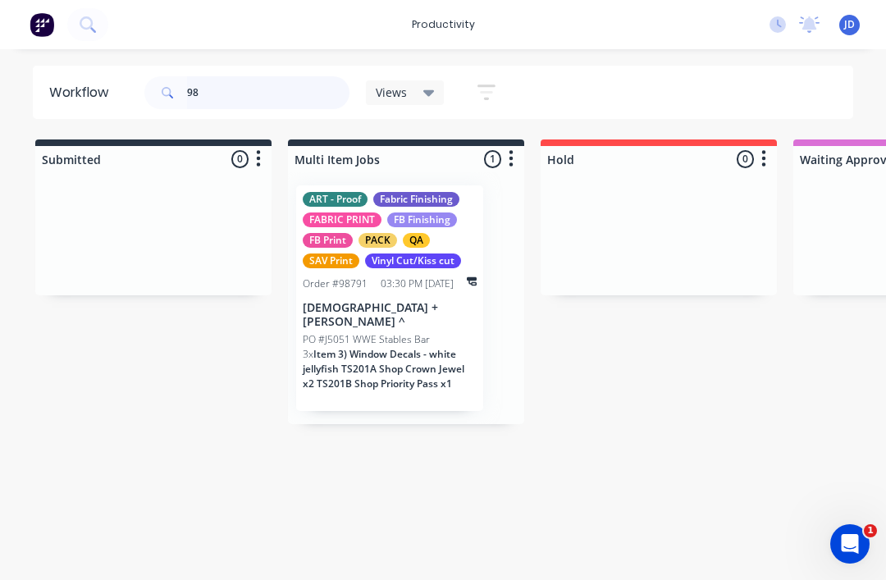
type input "9"
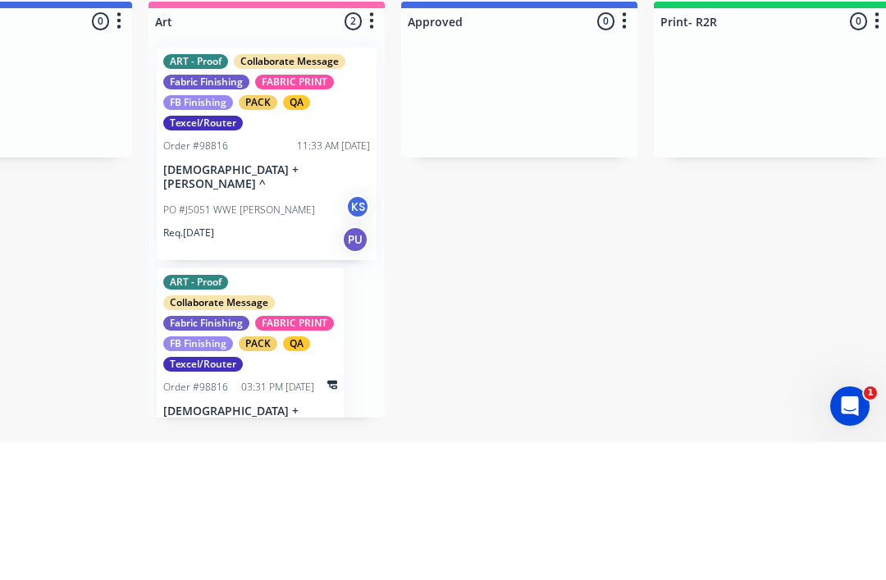
scroll to position [0, 1403]
click at [281, 185] on div "ART - Proof Collaborate Message Fabric Finishing FABRIC PRINT FB Finishing PACK…" at bounding box center [267, 291] width 220 height 212
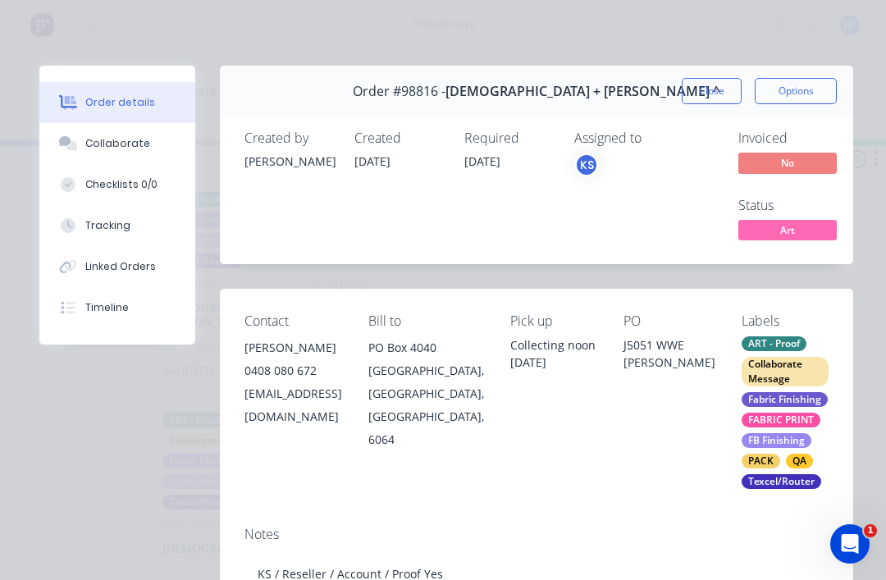
click at [733, 89] on button "Close" at bounding box center [712, 91] width 60 height 26
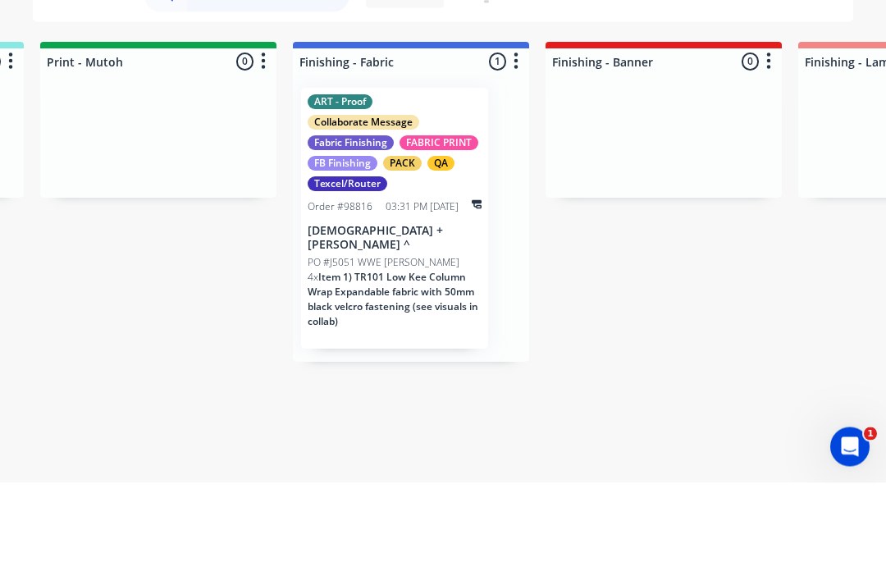
scroll to position [28, 2761]
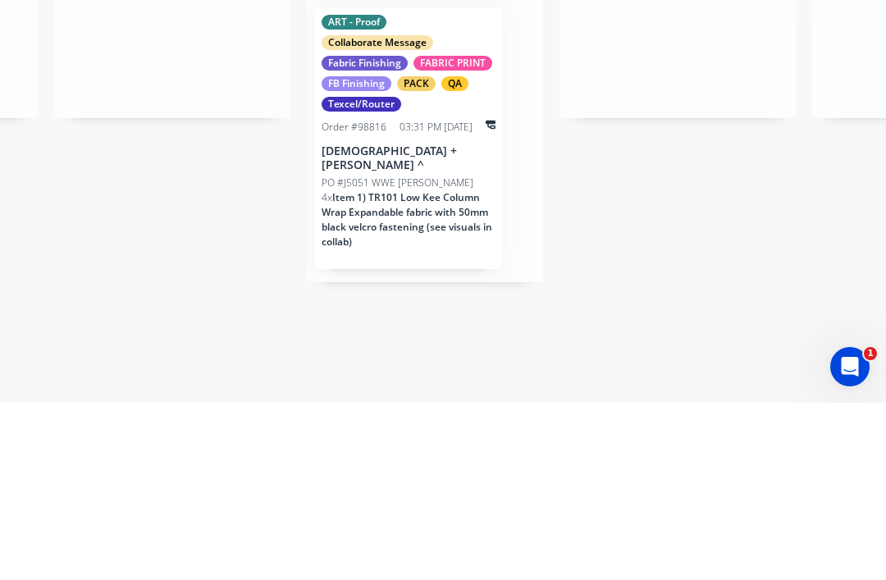
click at [454, 185] on div "ART - Proof Collaborate Message Fabric Finishing FABRIC PRINT FB Finishing PACK…" at bounding box center [408, 315] width 187 height 261
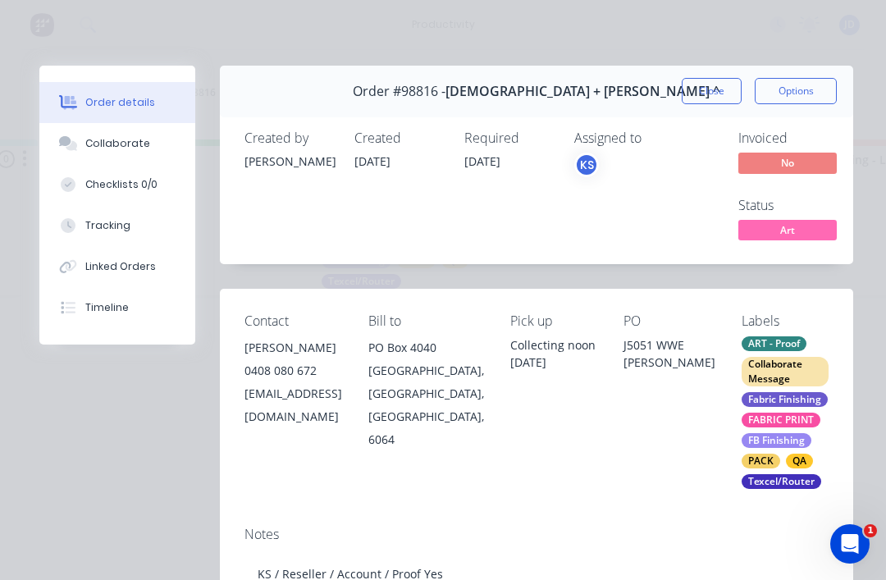
click at [158, 139] on button "Collaborate" at bounding box center [117, 143] width 156 height 41
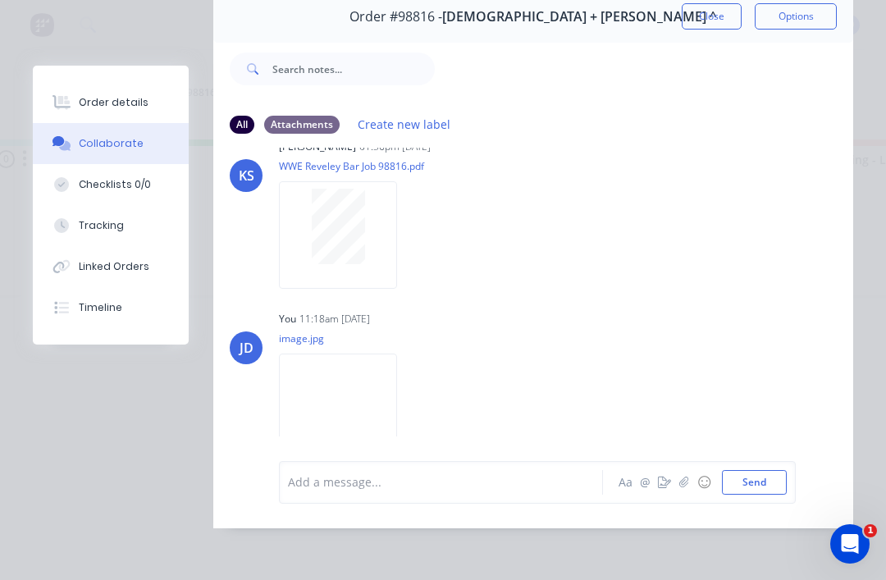
scroll to position [126, 0]
click at [683, 482] on icon "button" at bounding box center [683, 482] width 9 height 11
click at [689, 482] on icon "button" at bounding box center [684, 482] width 10 height 11
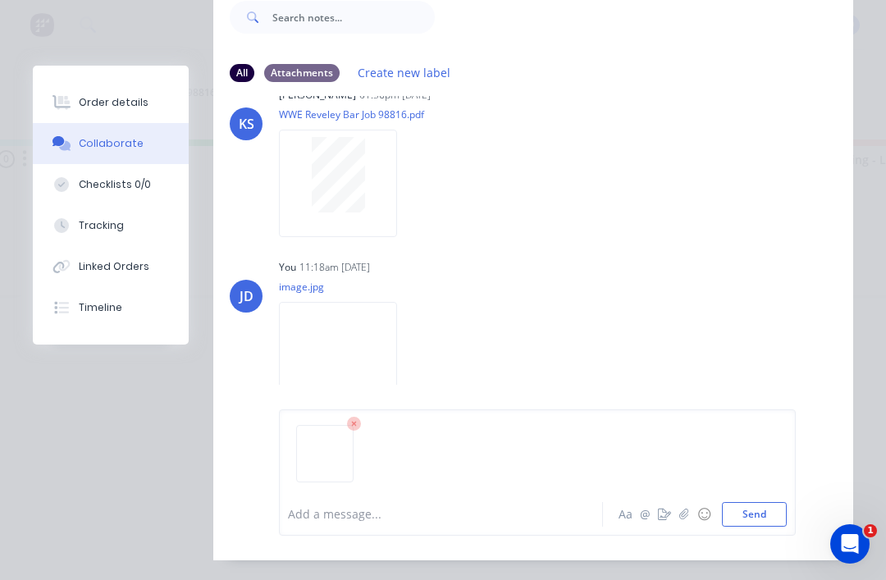
click at [758, 527] on button "Send" at bounding box center [754, 514] width 65 height 25
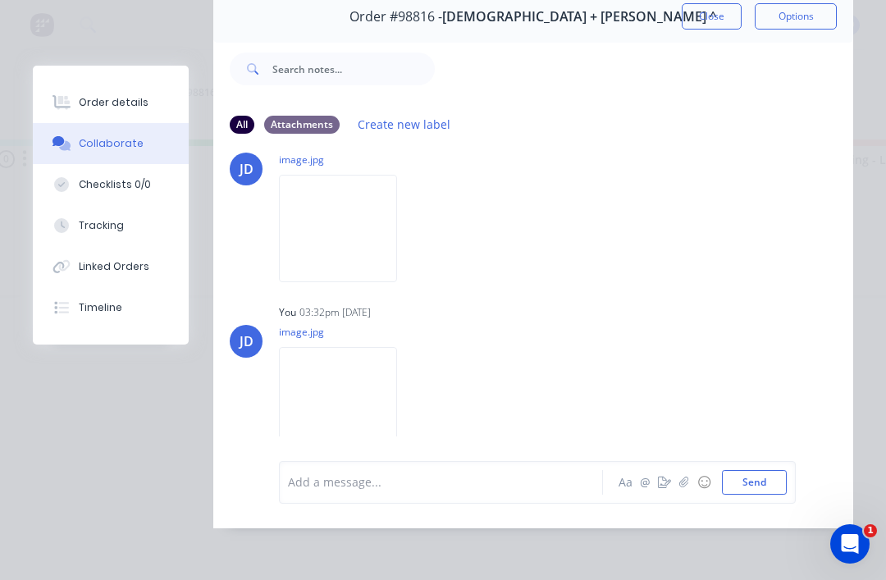
scroll to position [299, 0]
click at [686, 476] on button "button" at bounding box center [684, 483] width 20 height 20
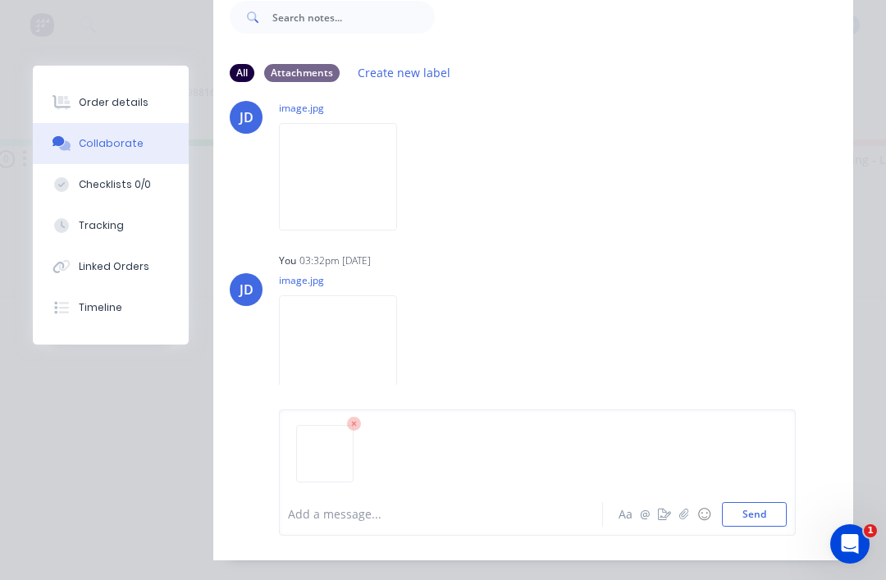
click at [744, 527] on button "Send" at bounding box center [754, 514] width 65 height 25
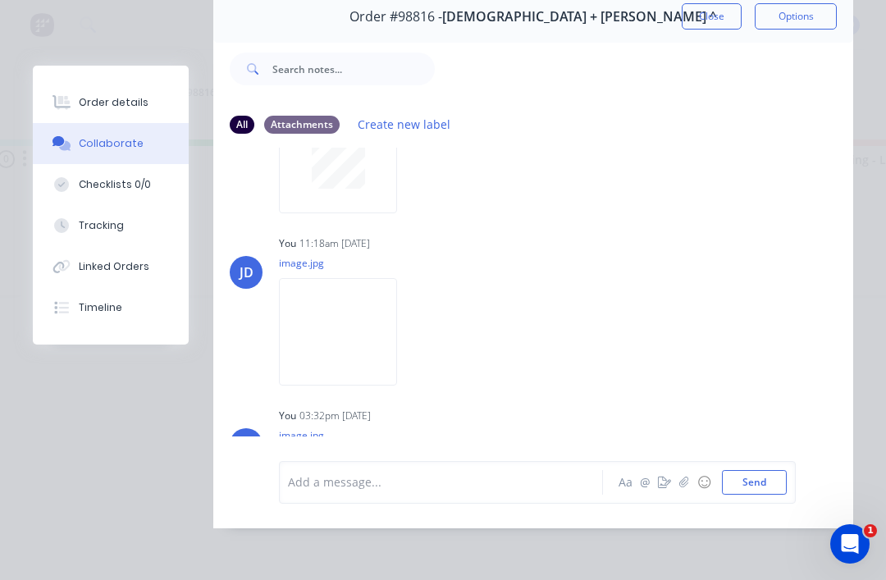
scroll to position [153, 0]
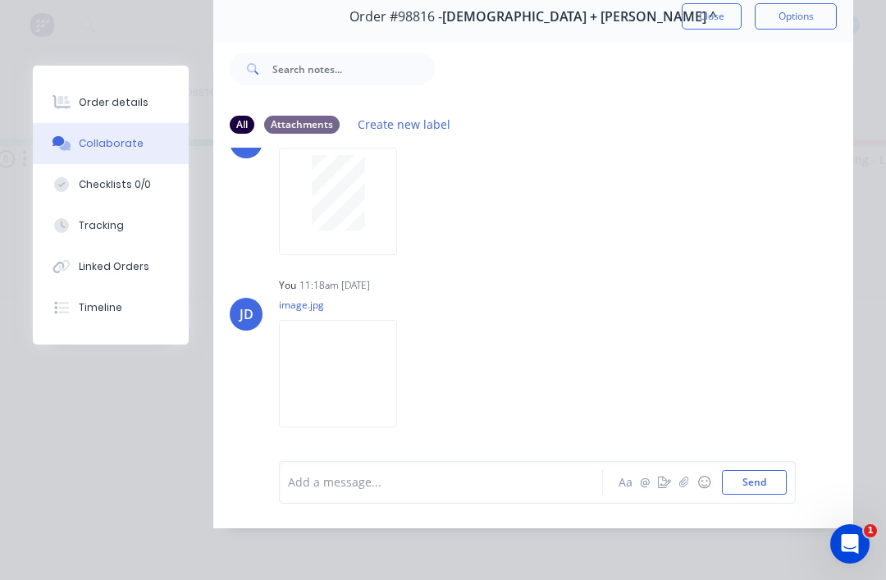
click at [102, 94] on button "Order details" at bounding box center [111, 102] width 156 height 41
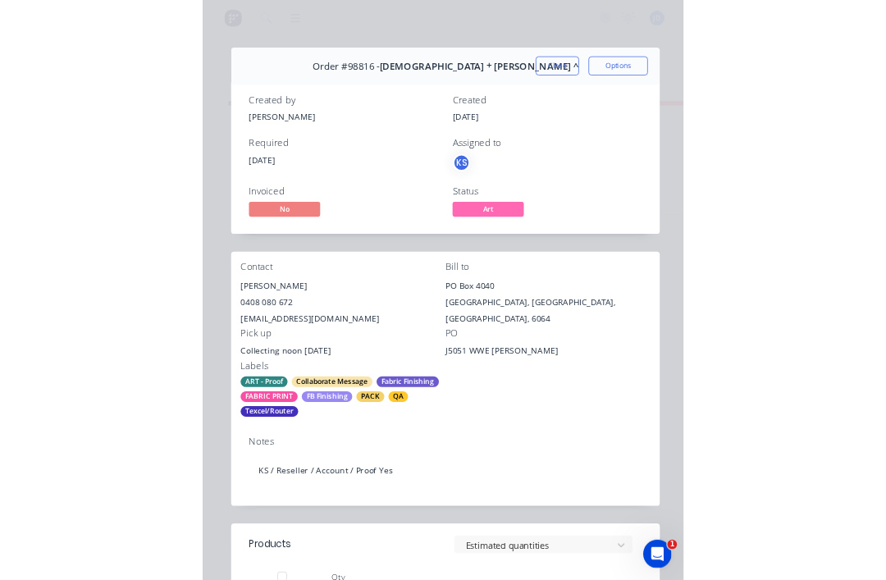
scroll to position [28, 2761]
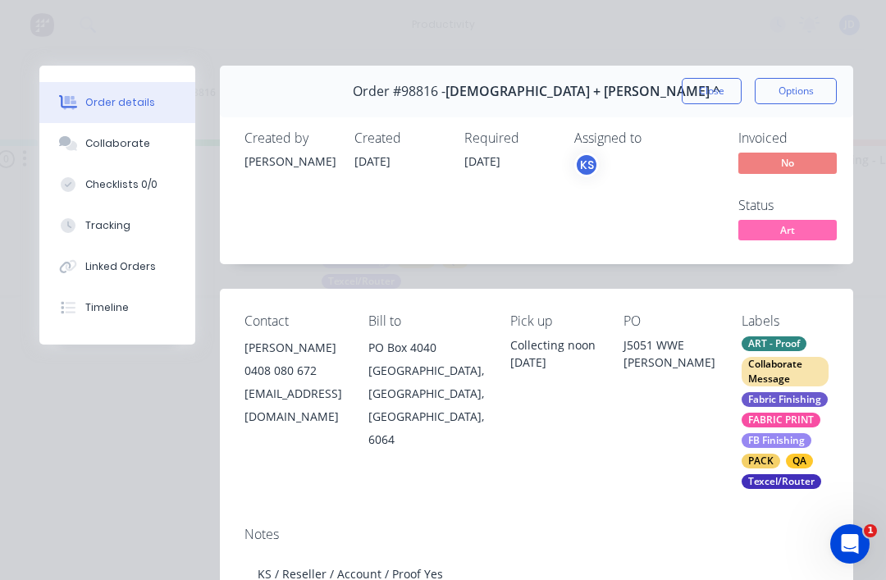
click at [716, 82] on button "Close" at bounding box center [712, 91] width 60 height 26
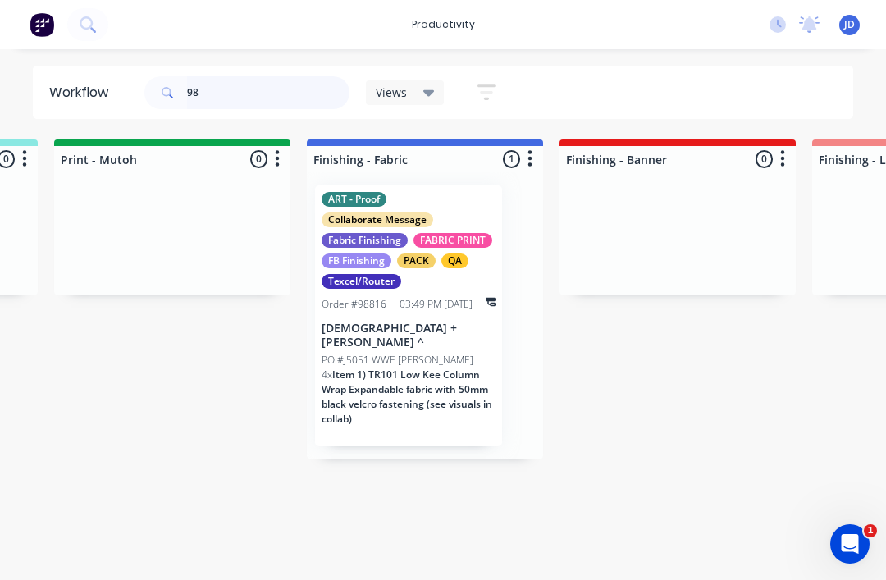
scroll to position [20, 0]
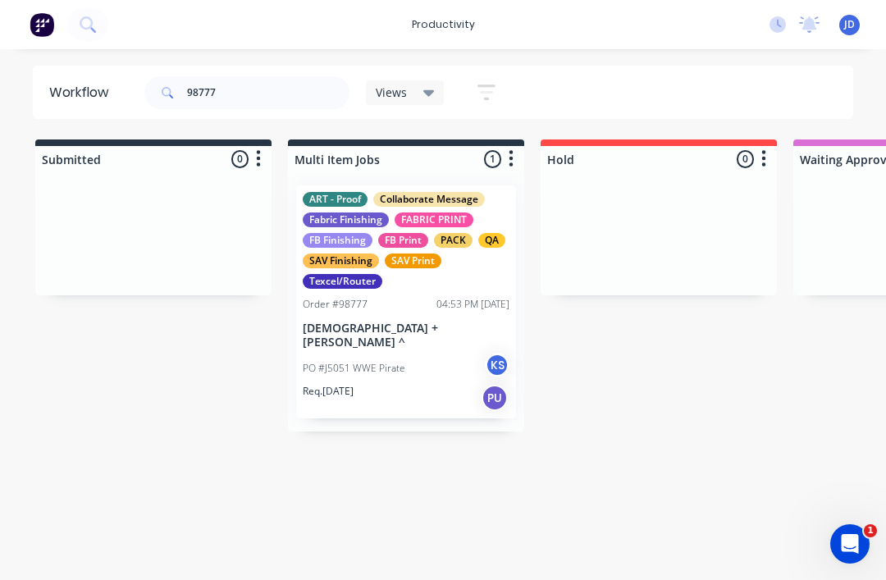
click at [189, 180] on div at bounding box center [153, 233] width 236 height 123
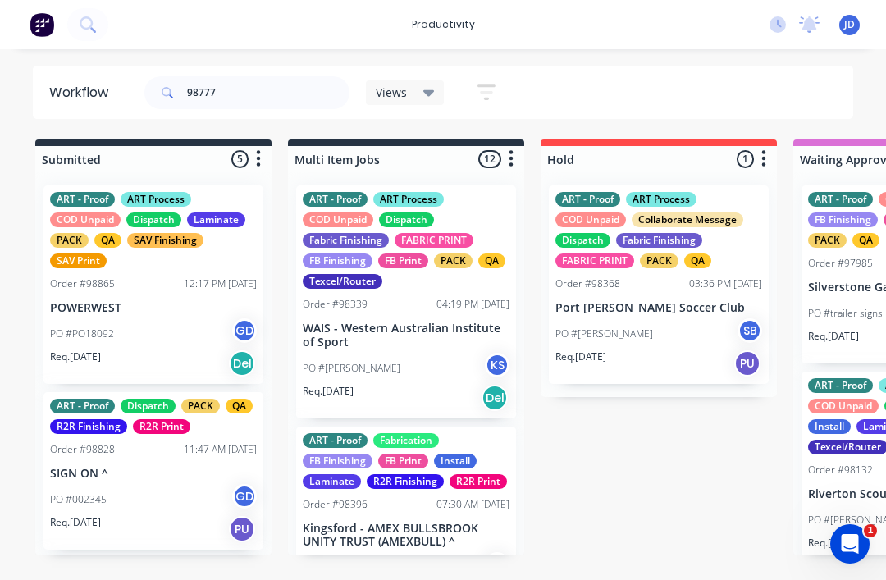
click at [371, 254] on div "FB Finishing" at bounding box center [338, 261] width 70 height 15
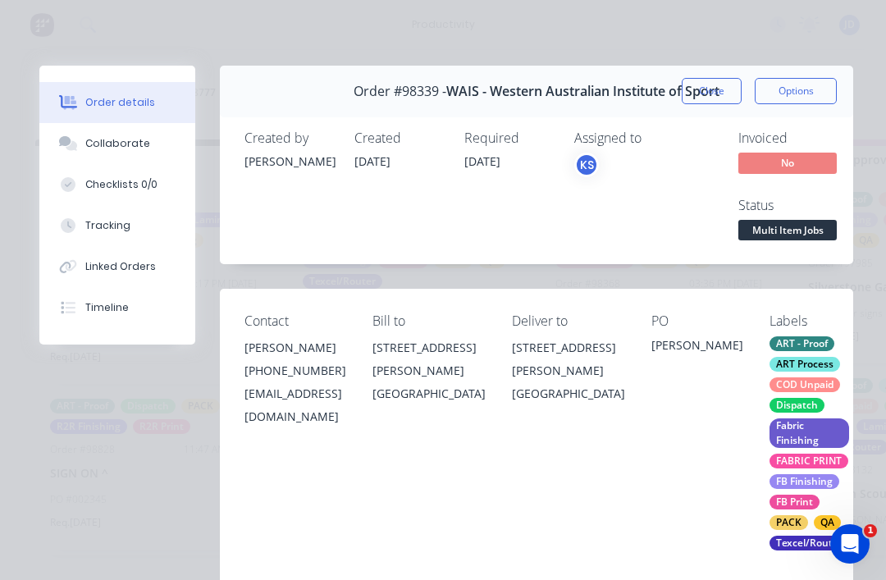
click at [703, 89] on button "Close" at bounding box center [712, 91] width 60 height 26
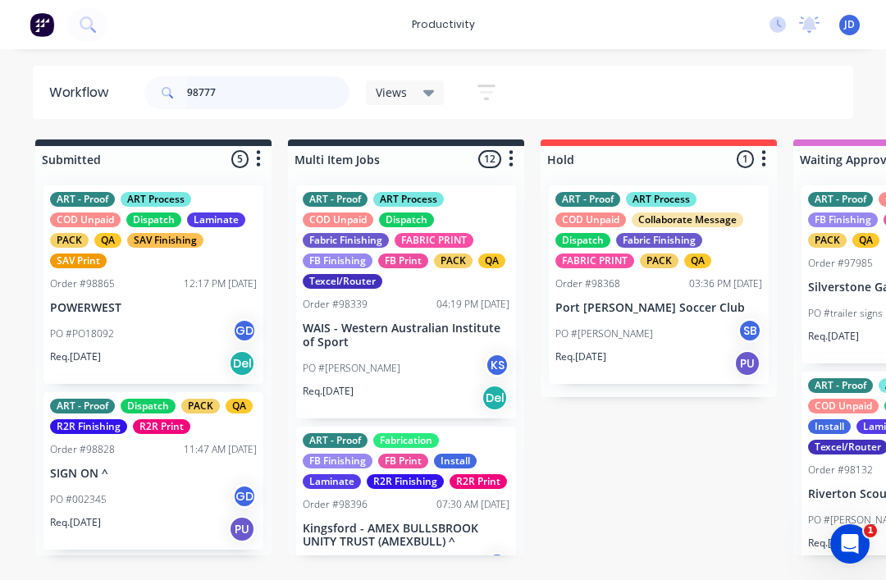
click at [234, 91] on input "98777" at bounding box center [268, 92] width 162 height 33
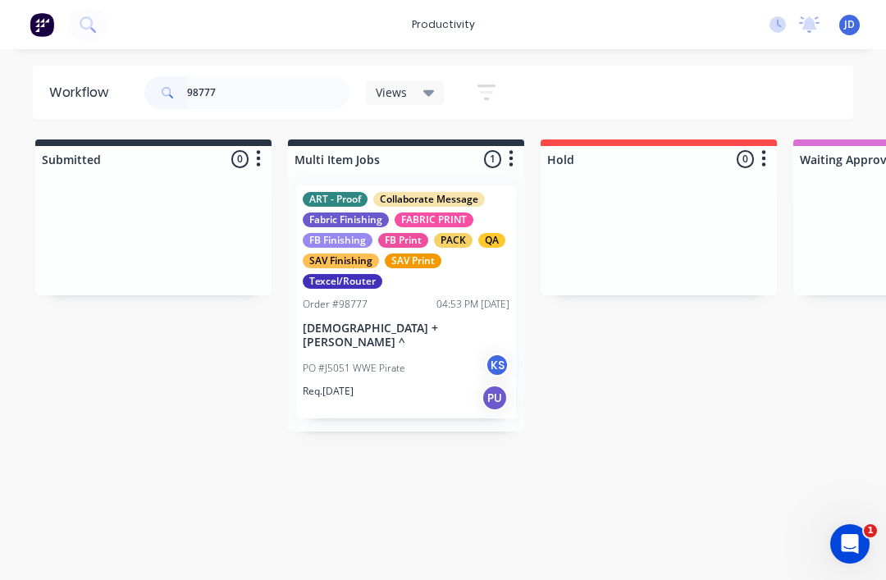
click at [153, 202] on div at bounding box center [153, 233] width 236 height 123
click at [374, 229] on div "ART - Proof Collaborate Message Fabric Finishing FABRIC PRINT FB Finishing FB P…" at bounding box center [406, 240] width 207 height 97
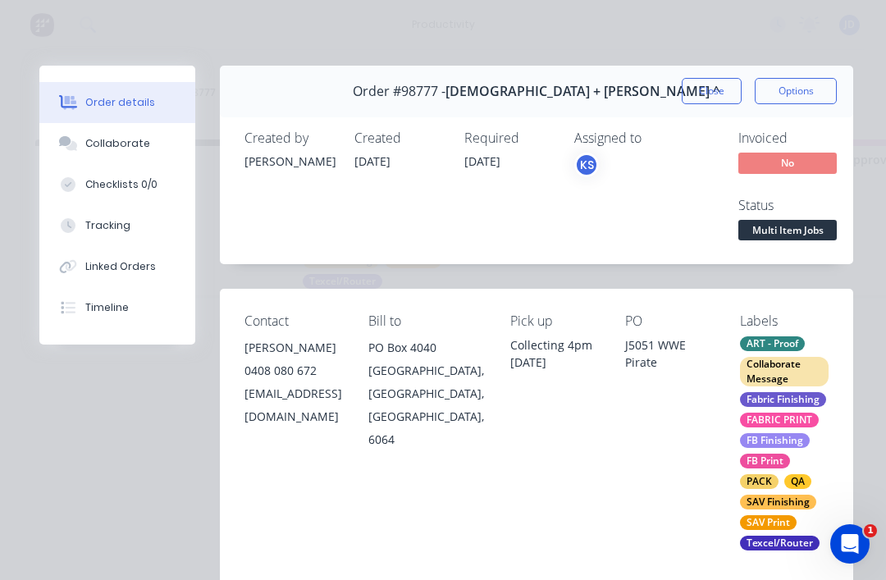
click at [94, 144] on div "Collaborate" at bounding box center [117, 143] width 65 height 15
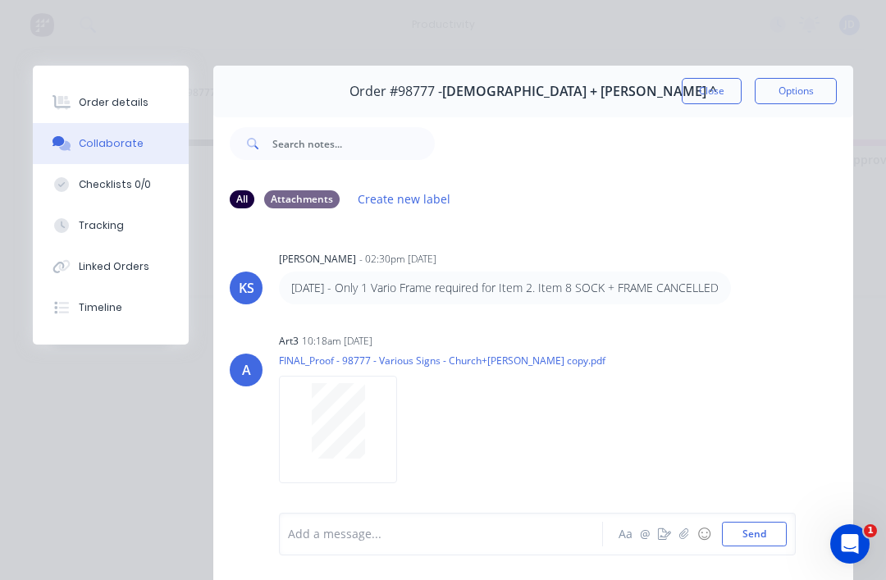
scroll to position [0, 0]
click at [713, 91] on button "Close" at bounding box center [712, 91] width 60 height 26
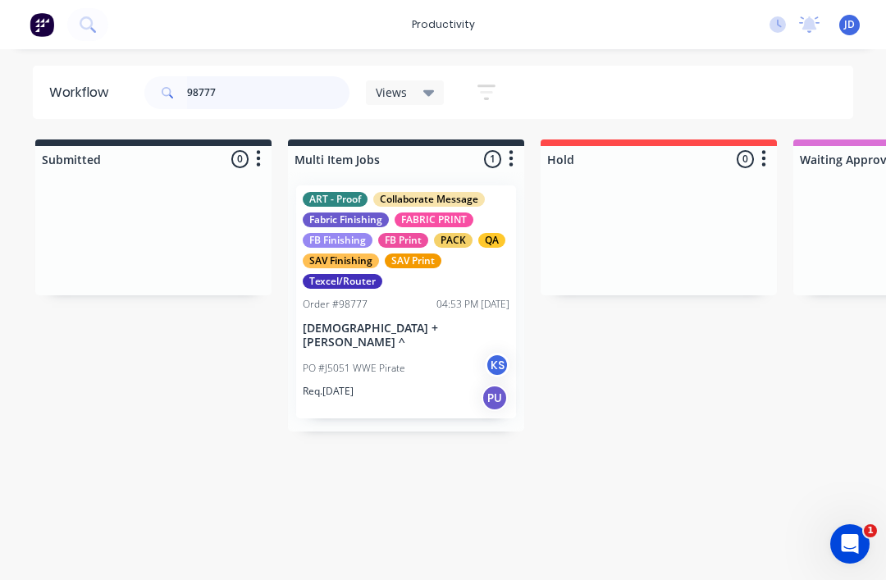
click at [240, 93] on input "98777" at bounding box center [268, 92] width 162 height 33
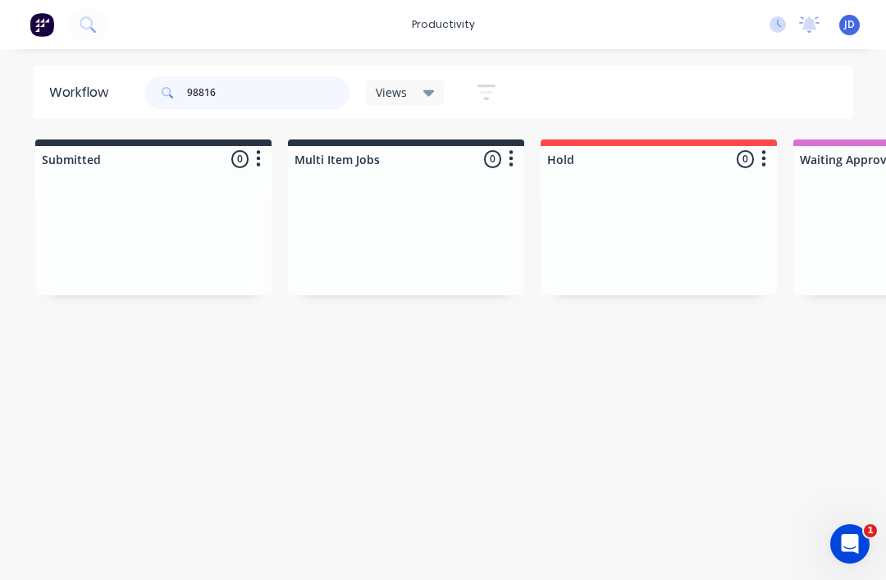
type input "98816"
click at [441, 206] on div at bounding box center [406, 233] width 236 height 123
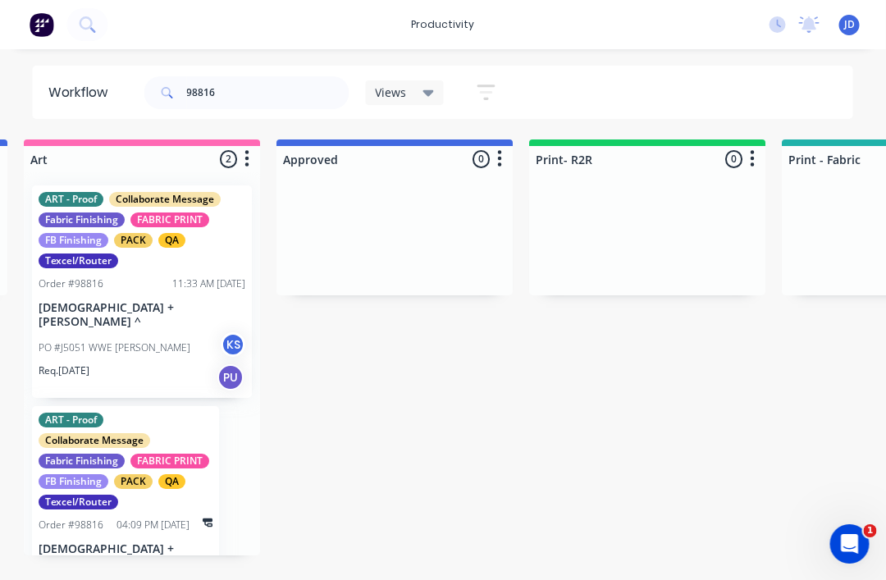
click at [123, 231] on div "ART - Proof Collaborate Message Fabric Finishing FABRIC PRINT FB Finishing PACK…" at bounding box center [142, 230] width 207 height 76
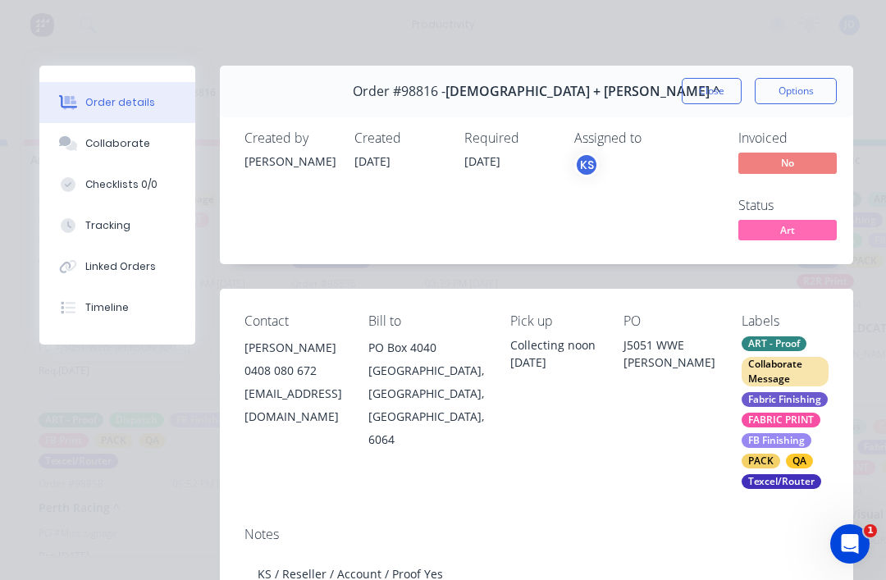
click at [124, 148] on div "Collaborate" at bounding box center [117, 143] width 65 height 15
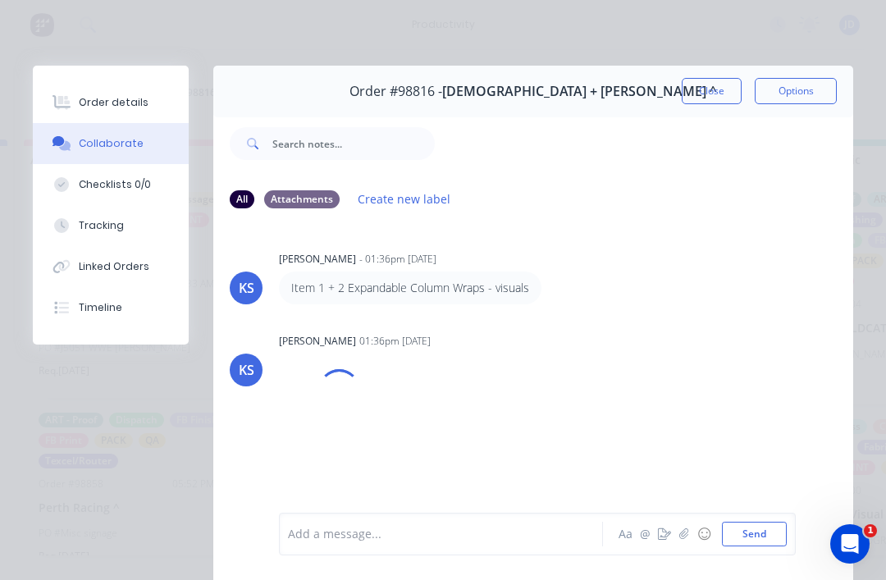
click at [678, 524] on button "button" at bounding box center [684, 534] width 20 height 20
click at [755, 535] on button "Send" at bounding box center [754, 534] width 65 height 25
click at [752, 532] on button "Send" at bounding box center [754, 534] width 65 height 25
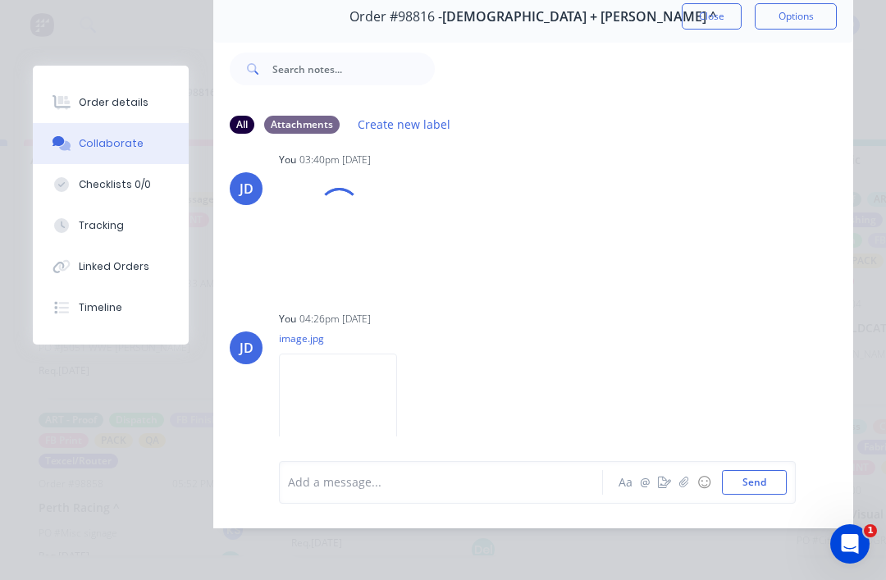
scroll to position [126, 0]
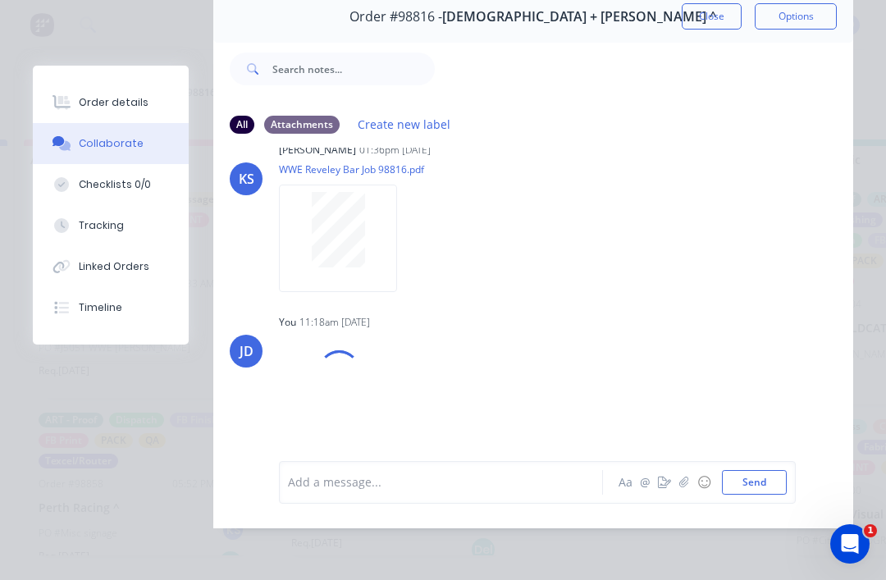
click at [695, 473] on button "☺" at bounding box center [704, 483] width 20 height 20
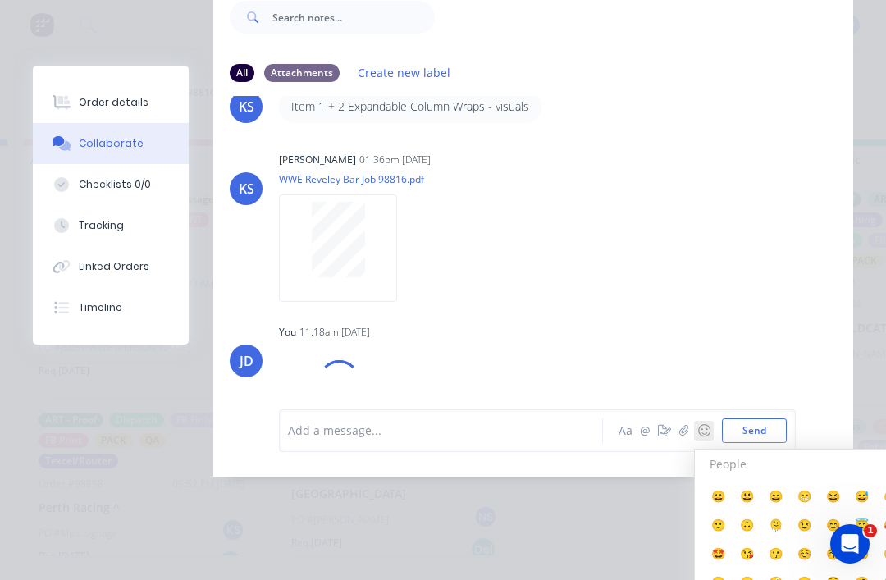
click at [695, 441] on button "☺" at bounding box center [704, 431] width 20 height 20
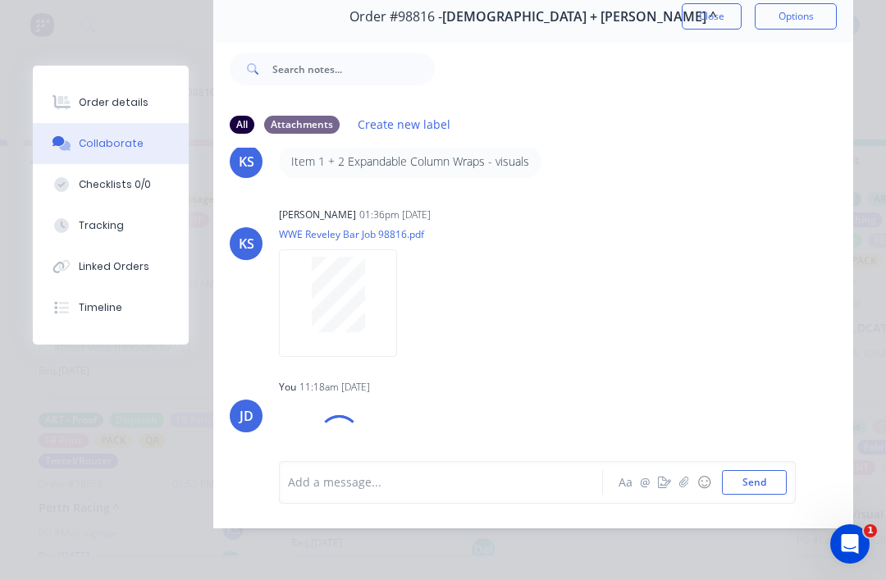
scroll to position [51, 0]
click at [680, 468] on div "Add a message... Aa @ ☺ Send" at bounding box center [537, 482] width 517 height 43
click at [690, 473] on button "button" at bounding box center [684, 483] width 20 height 20
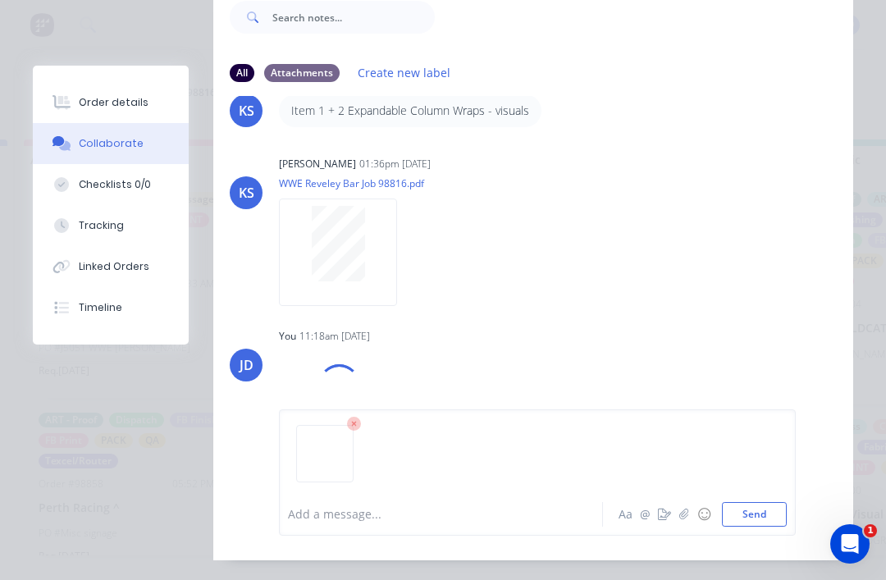
scroll to position [0, 0]
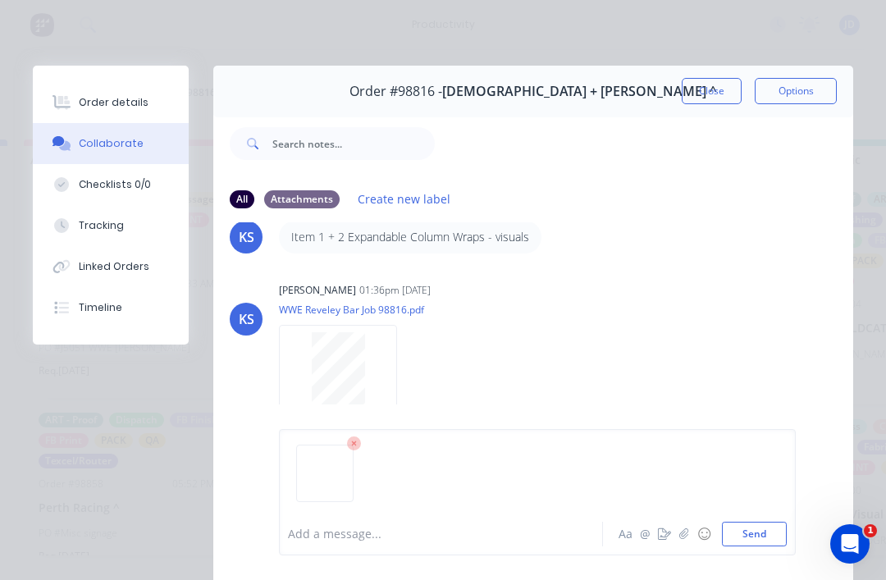
click at [758, 529] on button "Send" at bounding box center [754, 534] width 65 height 25
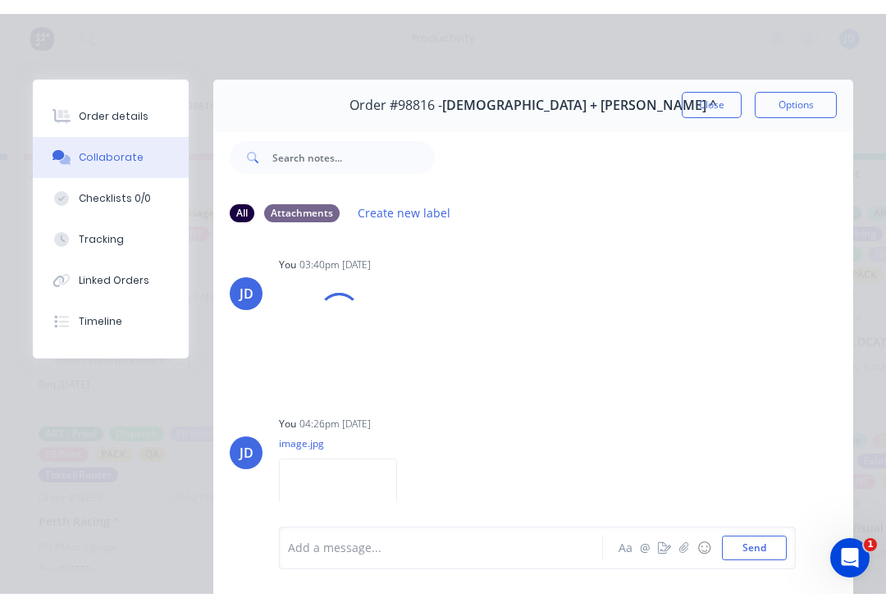
scroll to position [574, 0]
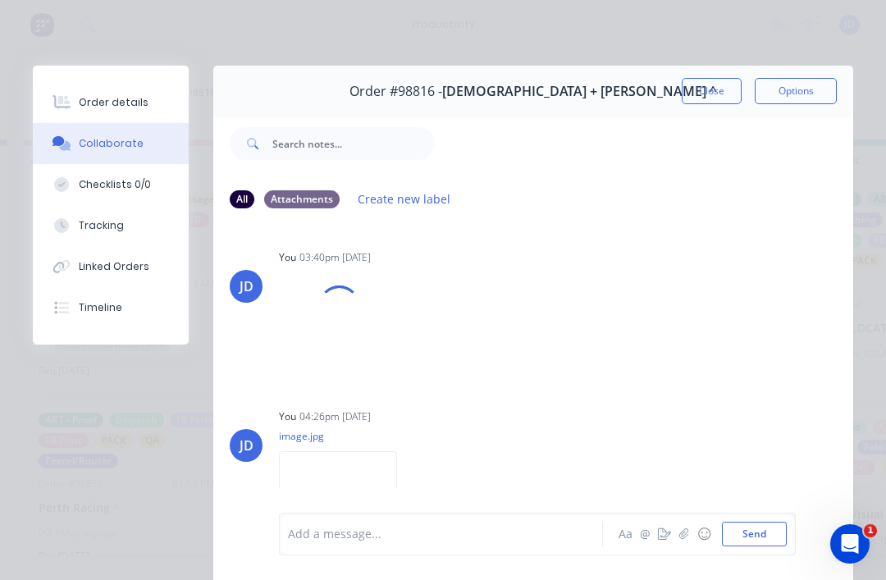
click at [346, 327] on div at bounding box center [339, 306] width 58 height 58
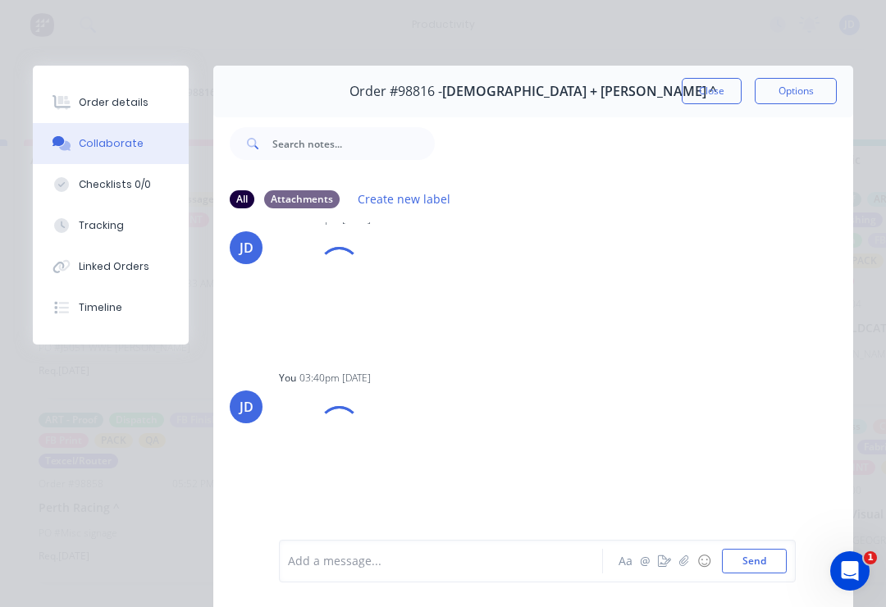
scroll to position [437, 0]
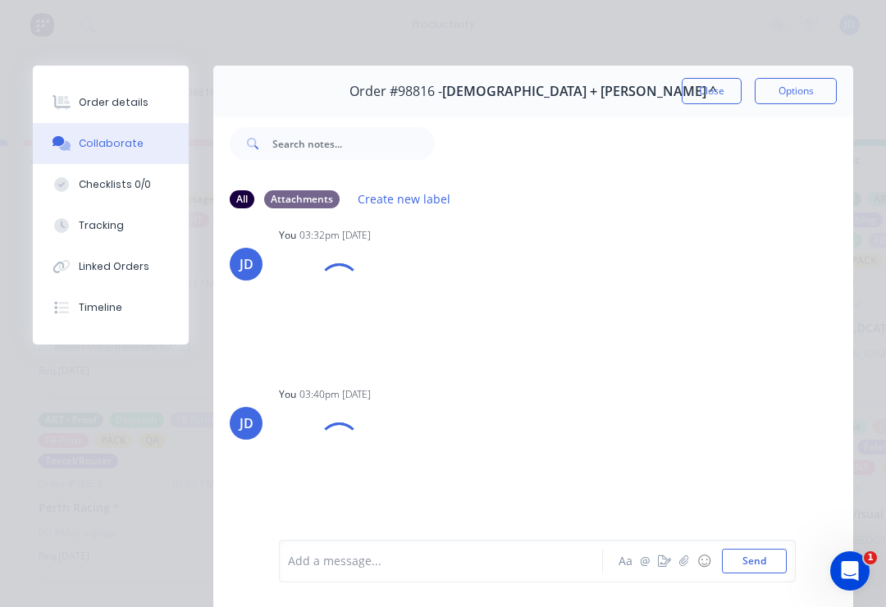
click at [318, 297] on div at bounding box center [319, 304] width 81 height 108
click at [711, 90] on button "Close" at bounding box center [712, 91] width 60 height 26
